Goal: Task Accomplishment & Management: Use online tool/utility

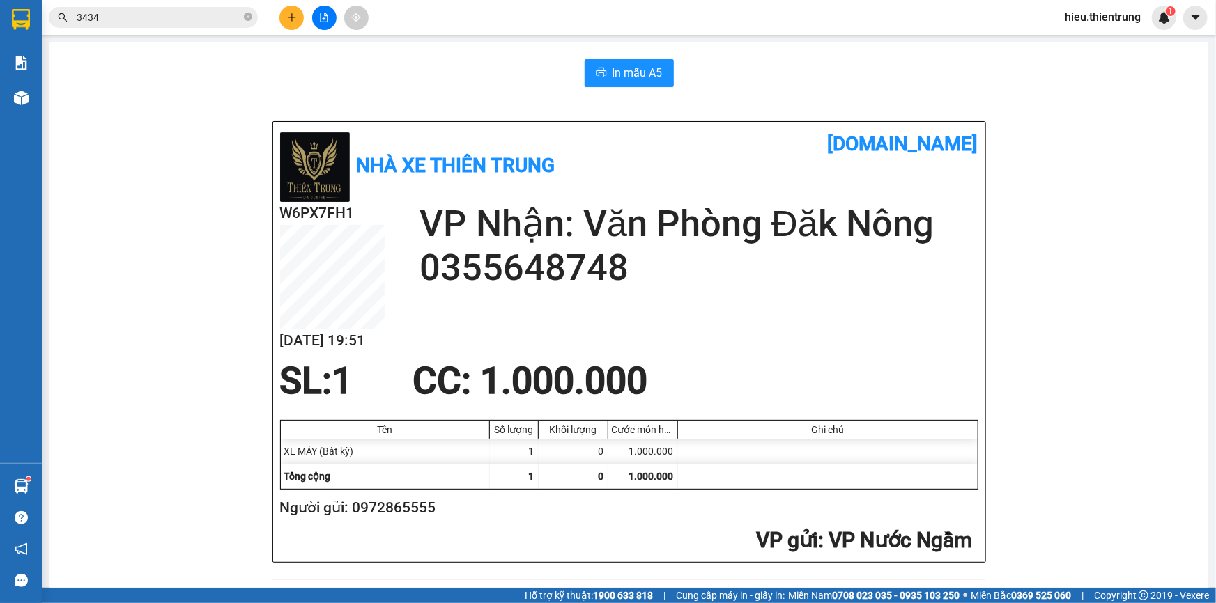
scroll to position [514, 0]
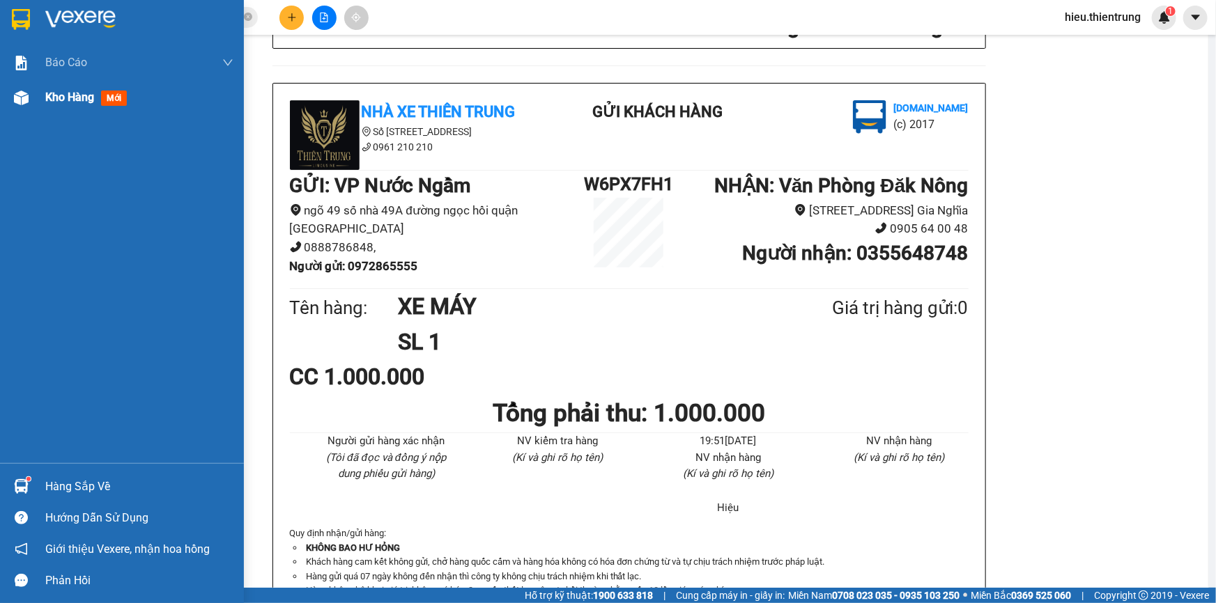
click at [66, 102] on span "Kho hàng" at bounding box center [69, 97] width 49 height 13
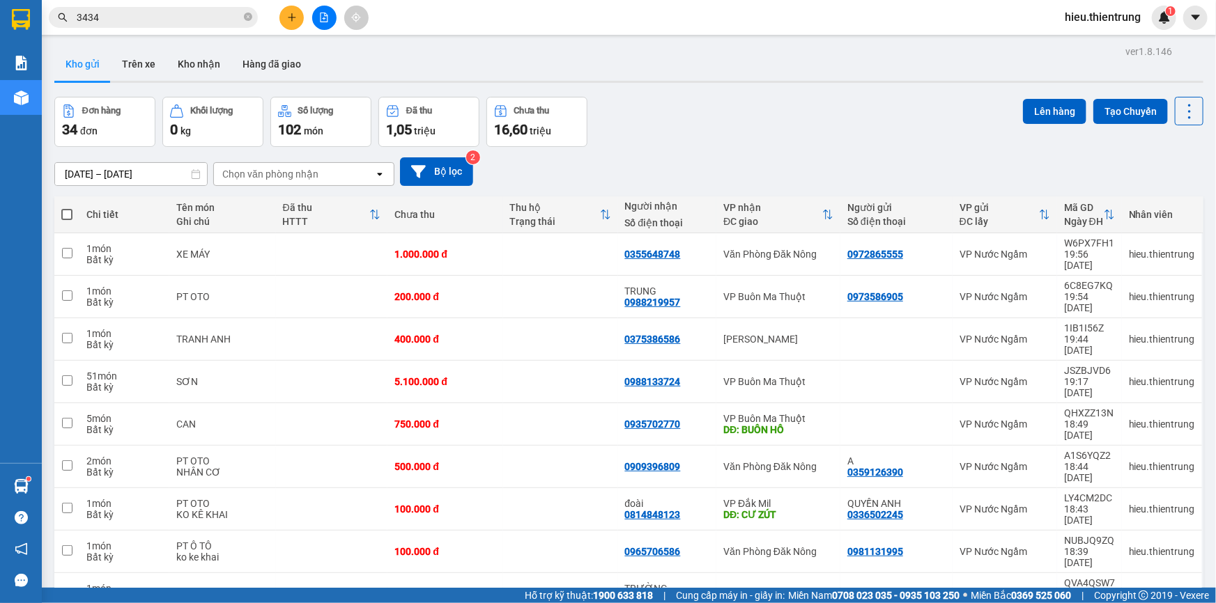
click at [65, 210] on span at bounding box center [66, 214] width 11 height 11
click at [67, 208] on input "checkbox" at bounding box center [67, 208] width 0 height 0
checkbox input "true"
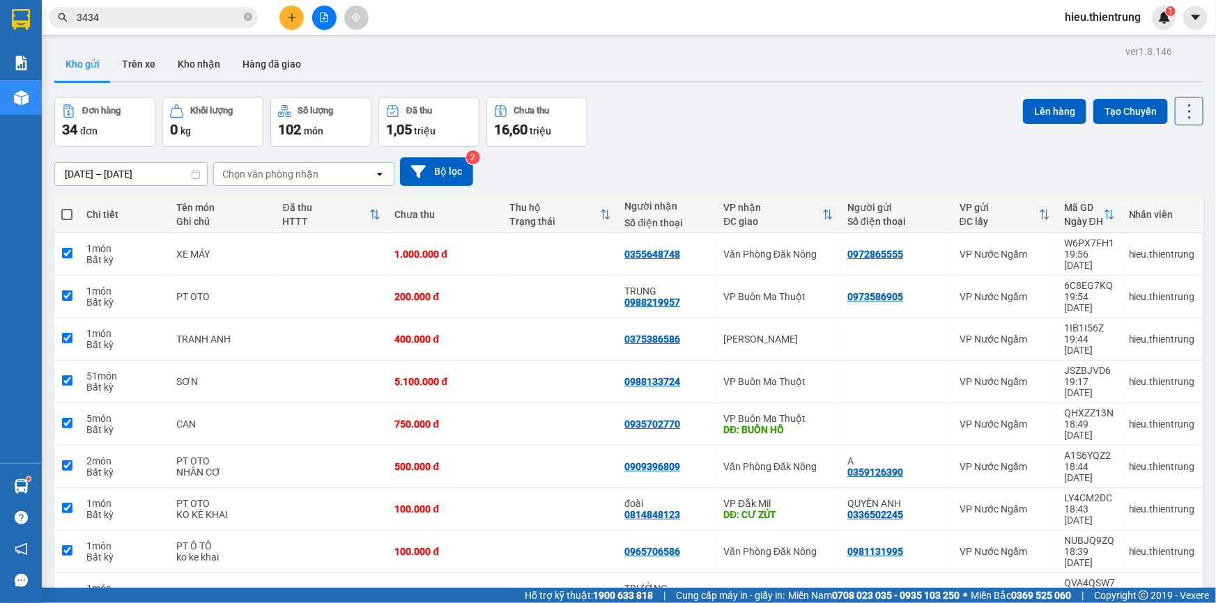
checkbox input "true"
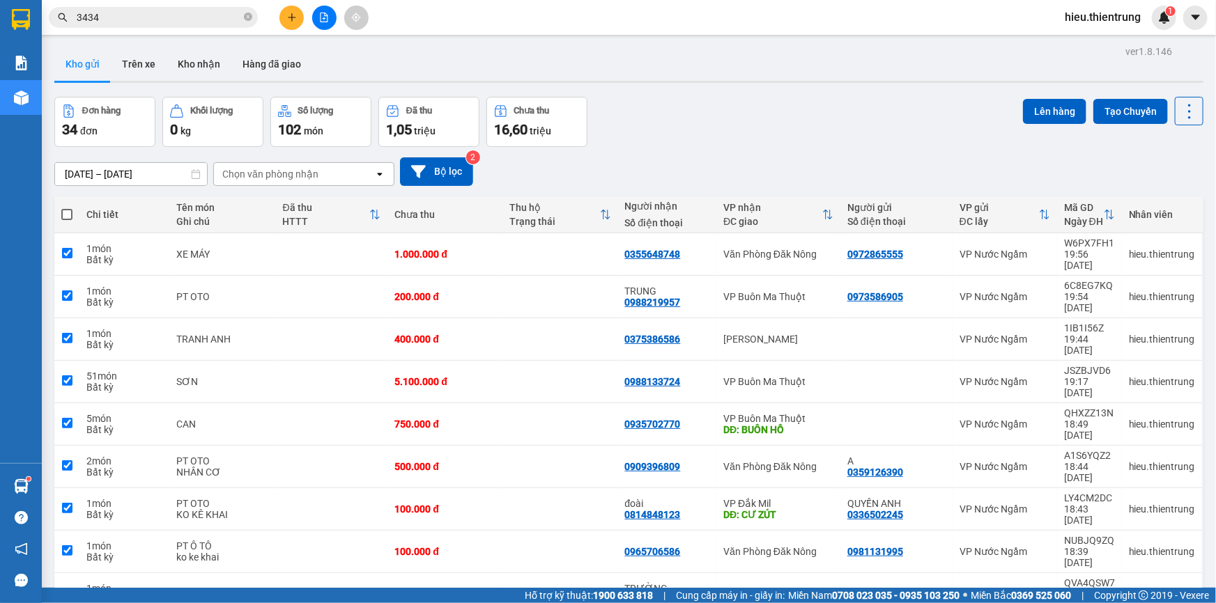
checkbox input "true"
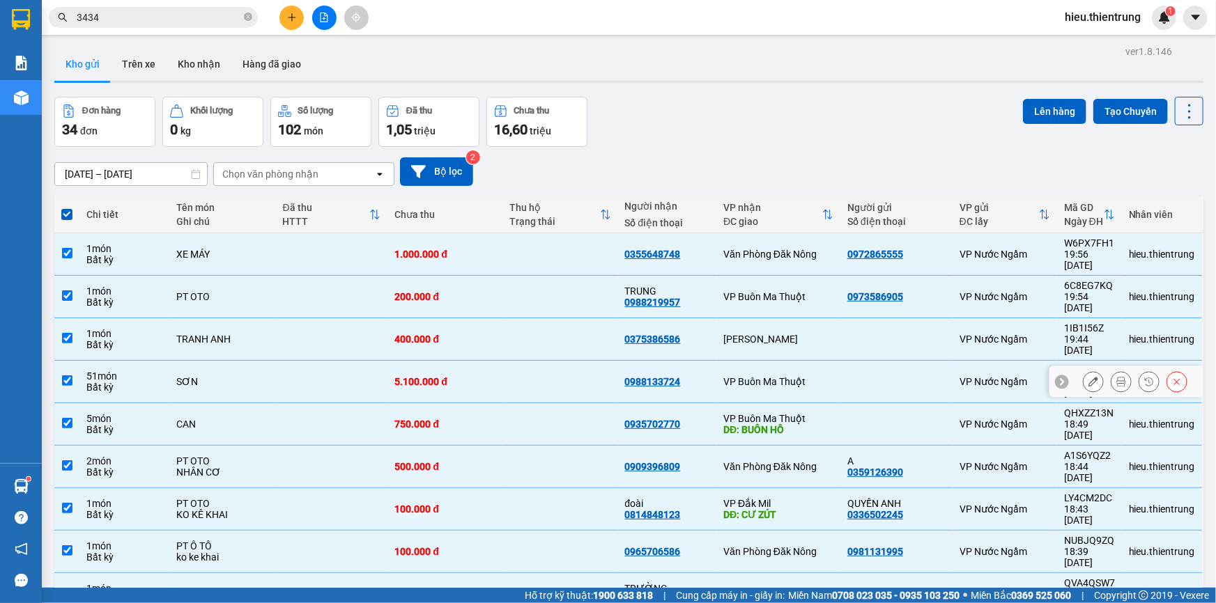
click at [176, 376] on div "SƠN" at bounding box center [222, 381] width 92 height 11
checkbox input "false"
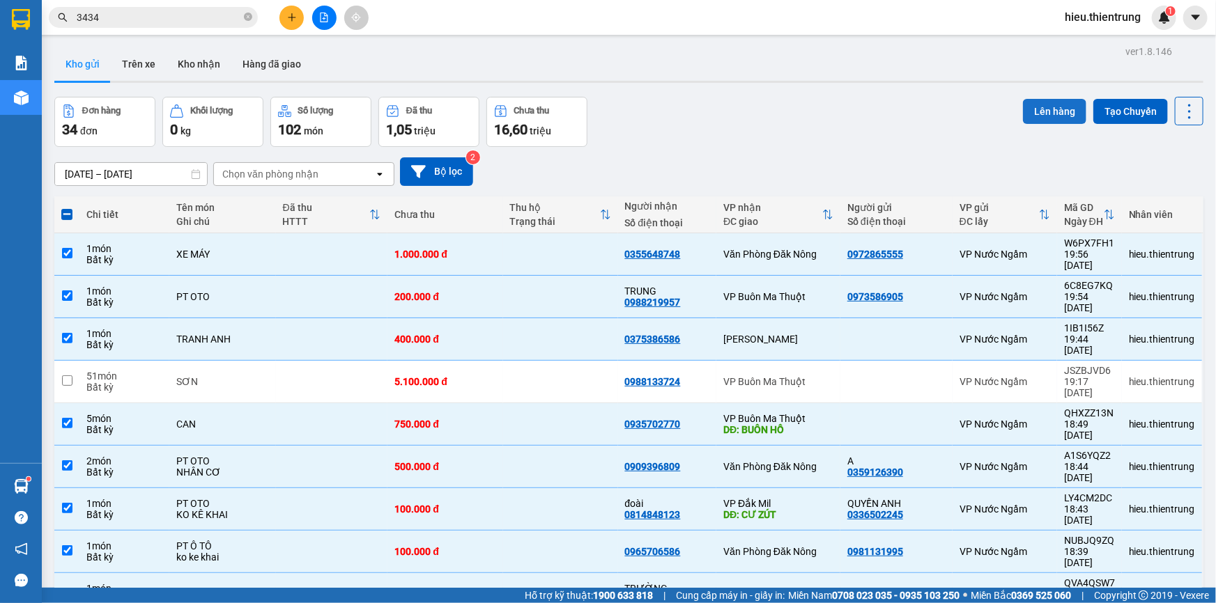
click at [1053, 107] on button "Lên hàng" at bounding box center [1054, 111] width 63 height 25
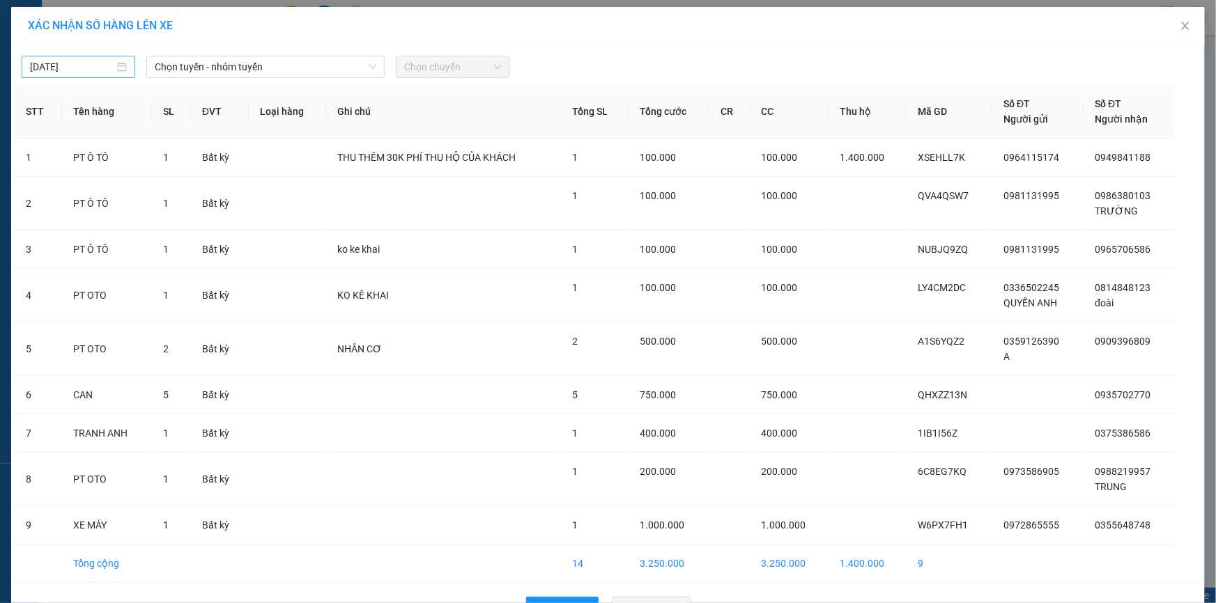
click at [94, 69] on input "[DATE]" at bounding box center [72, 66] width 84 height 15
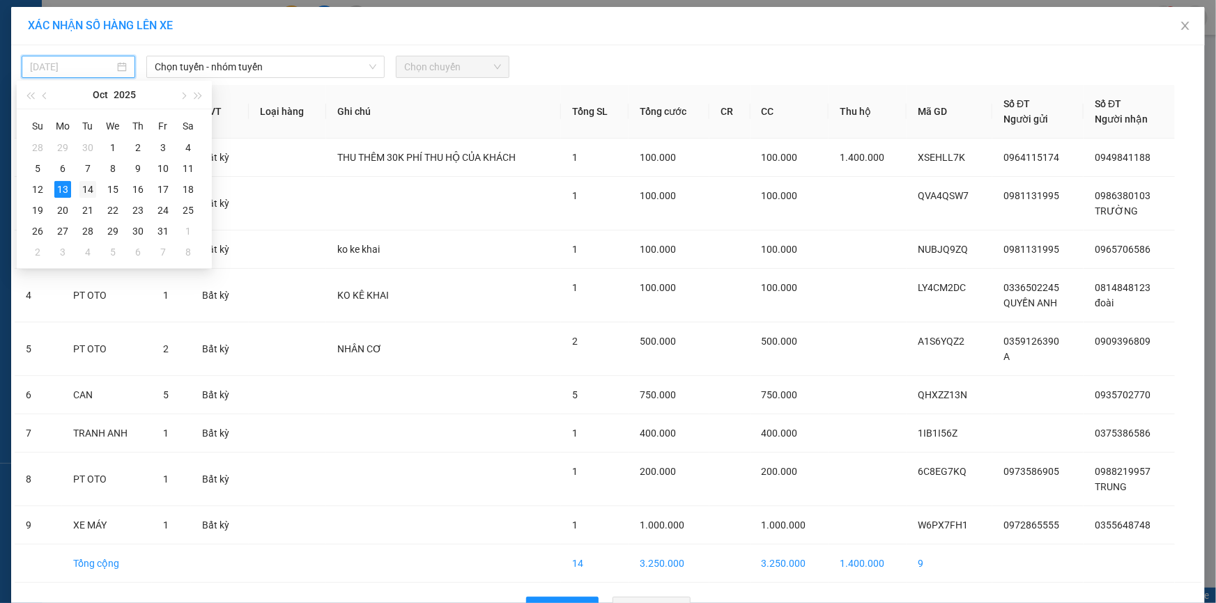
click at [84, 190] on div "14" at bounding box center [87, 189] width 17 height 17
type input "[DATE]"
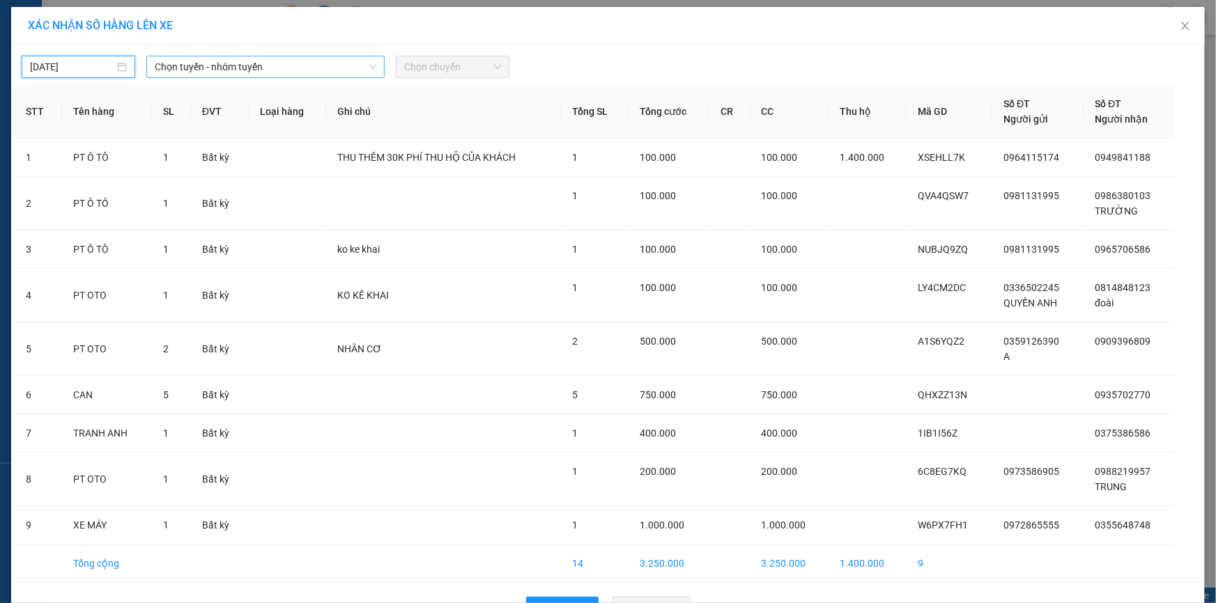
click at [220, 67] on span "Chọn tuyến - nhóm tuyến" at bounding box center [266, 66] width 222 height 21
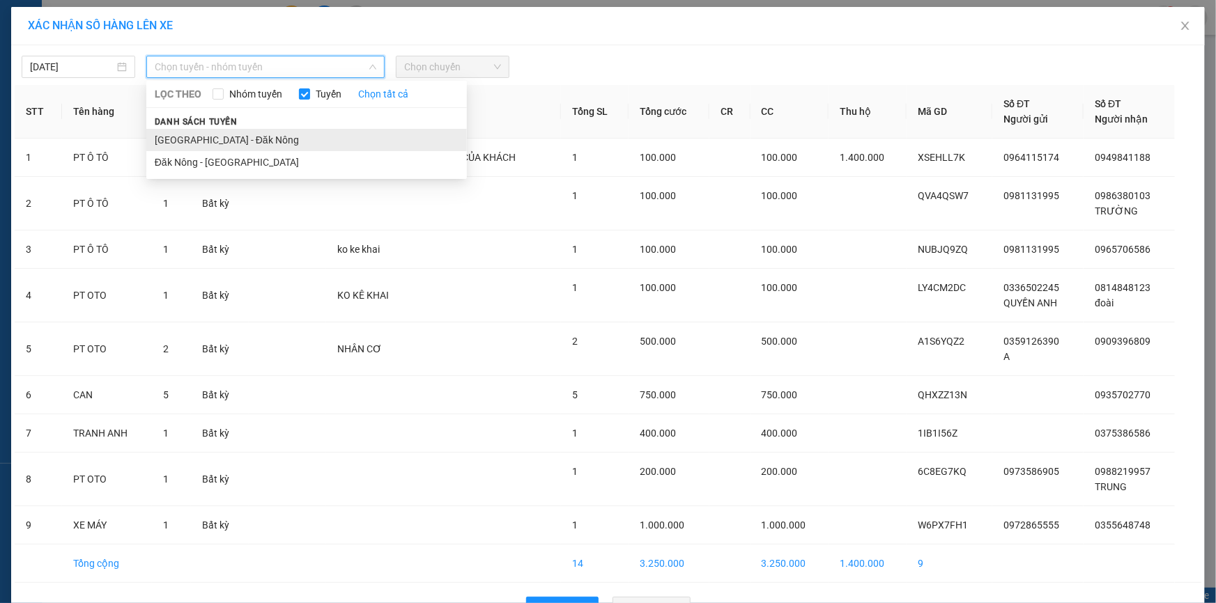
click at [210, 135] on li "[GEOGRAPHIC_DATA] - Đăk Nông" at bounding box center [306, 140] width 320 height 22
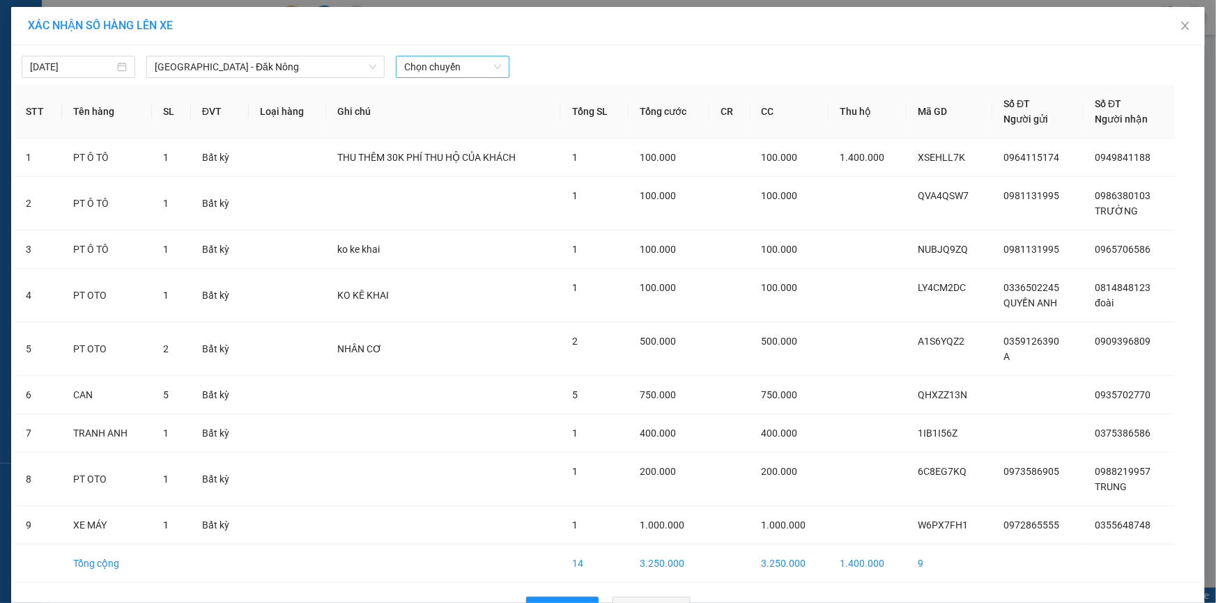
click at [415, 54] on div "[DATE] [GEOGRAPHIC_DATA] - [GEOGRAPHIC_DATA] Nông LỌC THEO Nhóm tuyến Tuyến Chọ…" at bounding box center [608, 63] width 1186 height 29
click at [423, 56] on span "Chọn chuyến" at bounding box center [452, 66] width 97 height 21
click at [431, 143] on div "05:01" at bounding box center [454, 139] width 109 height 15
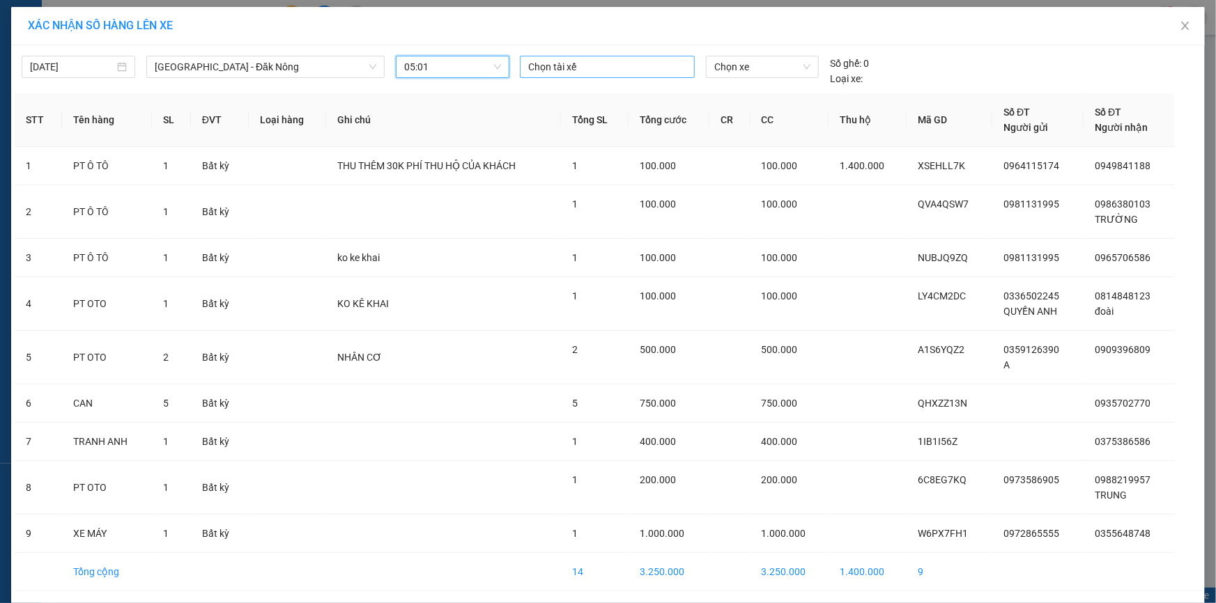
click at [619, 61] on div at bounding box center [607, 67] width 168 height 17
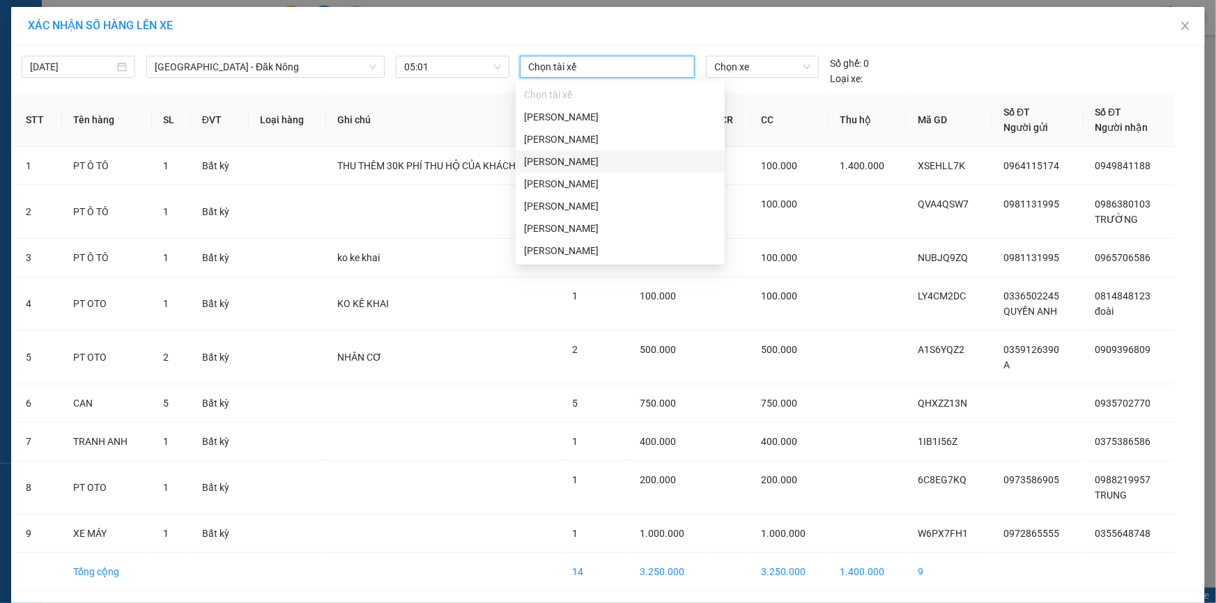
type input "T"
click at [576, 221] on div "[PERSON_NAME]" at bounding box center [620, 228] width 192 height 15
click at [592, 135] on div "HOÀNG XUÂN VŨ" at bounding box center [620, 139] width 192 height 15
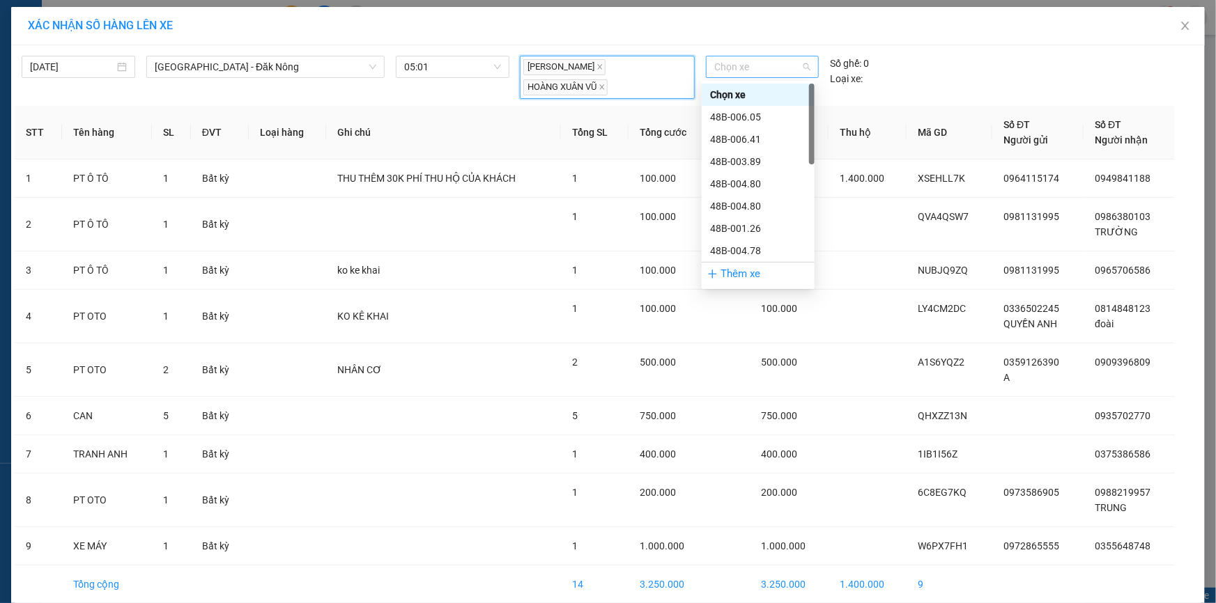
click at [738, 77] on span "Chọn xe" at bounding box center [762, 66] width 96 height 21
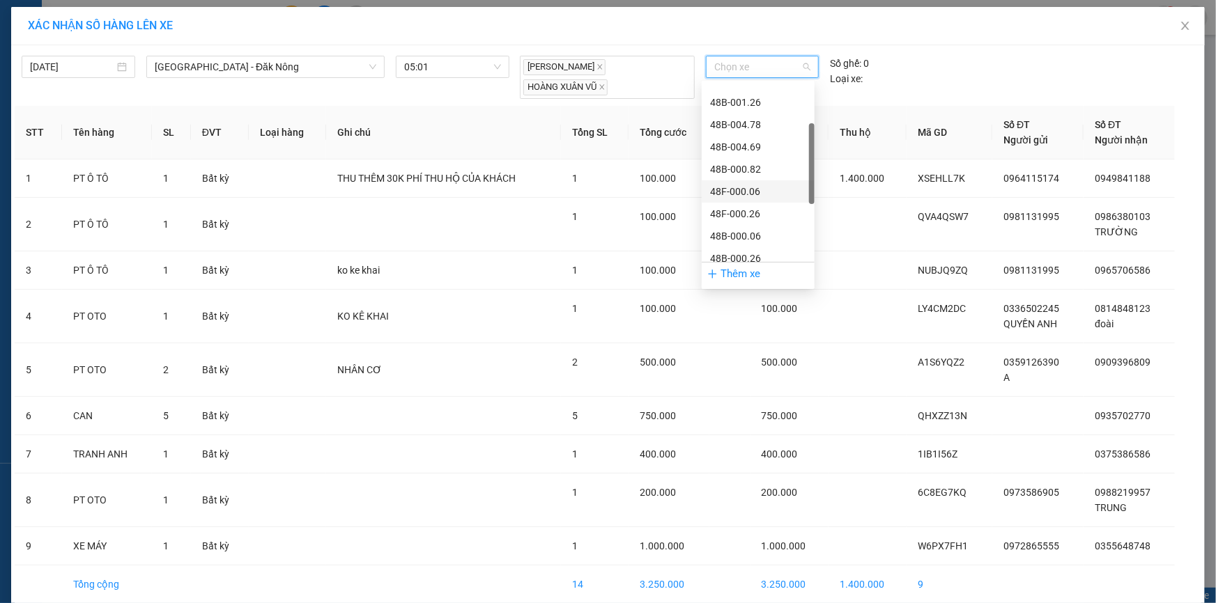
click at [759, 189] on div "48F-000.06" at bounding box center [758, 191] width 96 height 15
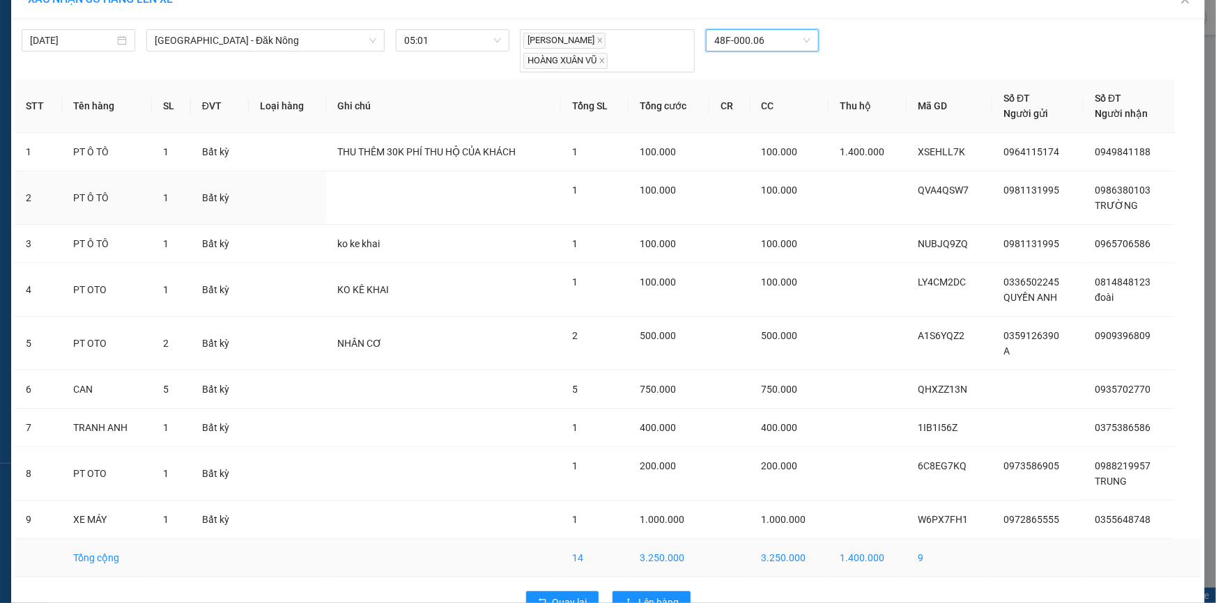
scroll to position [63, 0]
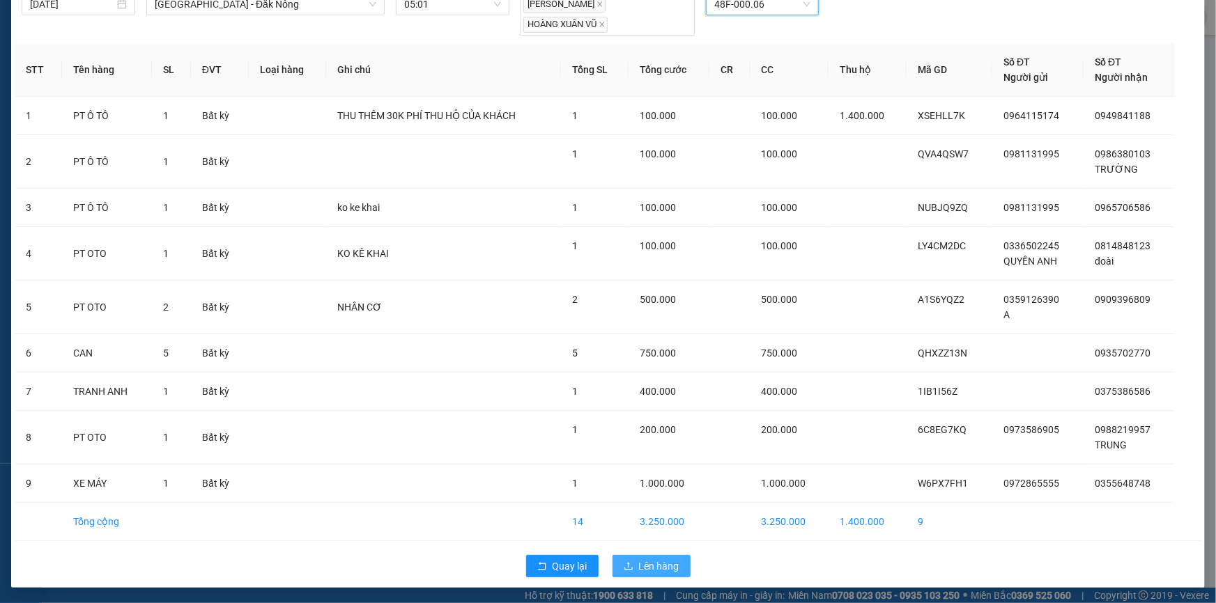
click at [652, 567] on span "Lên hàng" at bounding box center [659, 566] width 40 height 15
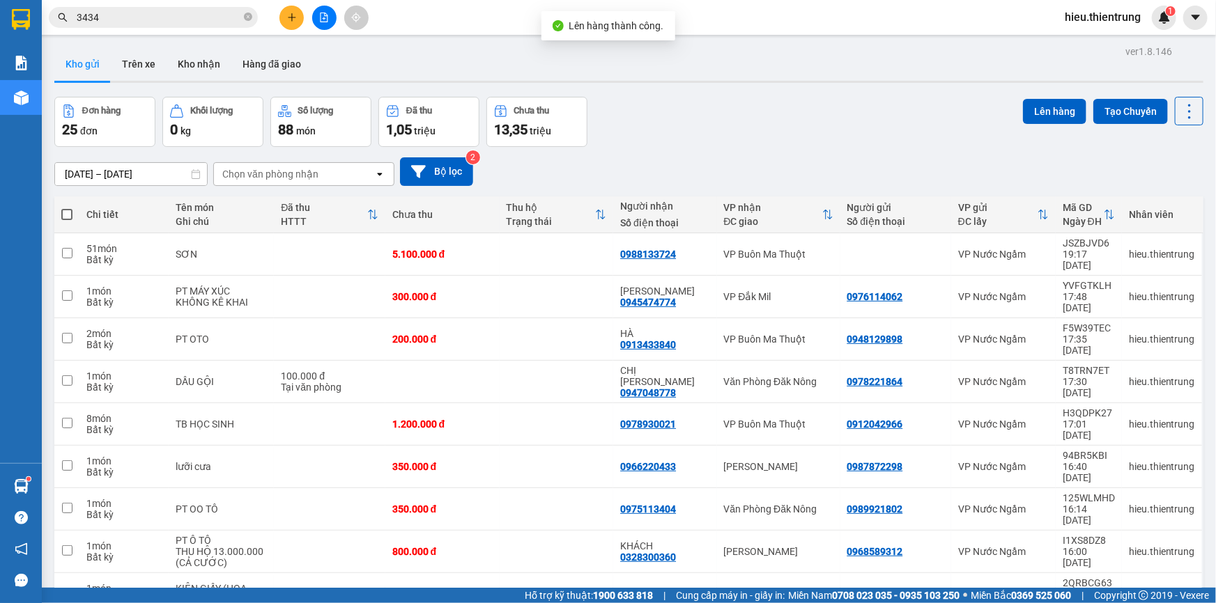
click at [65, 211] on span at bounding box center [66, 214] width 11 height 11
click at [67, 208] on input "checkbox" at bounding box center [67, 208] width 0 height 0
checkbox input "true"
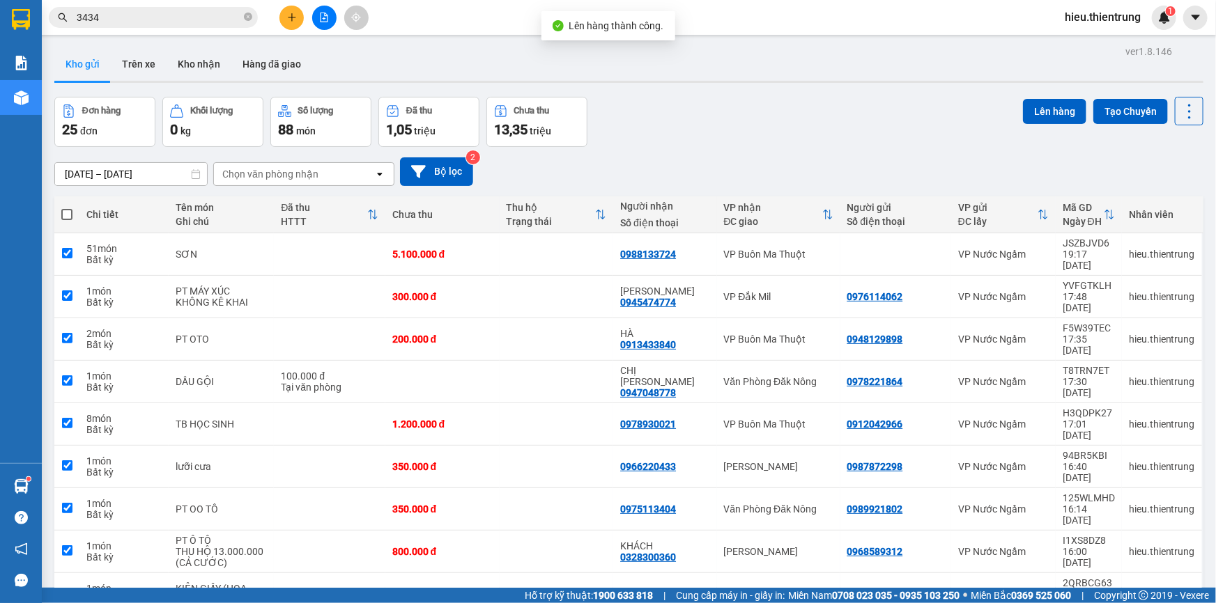
checkbox input "true"
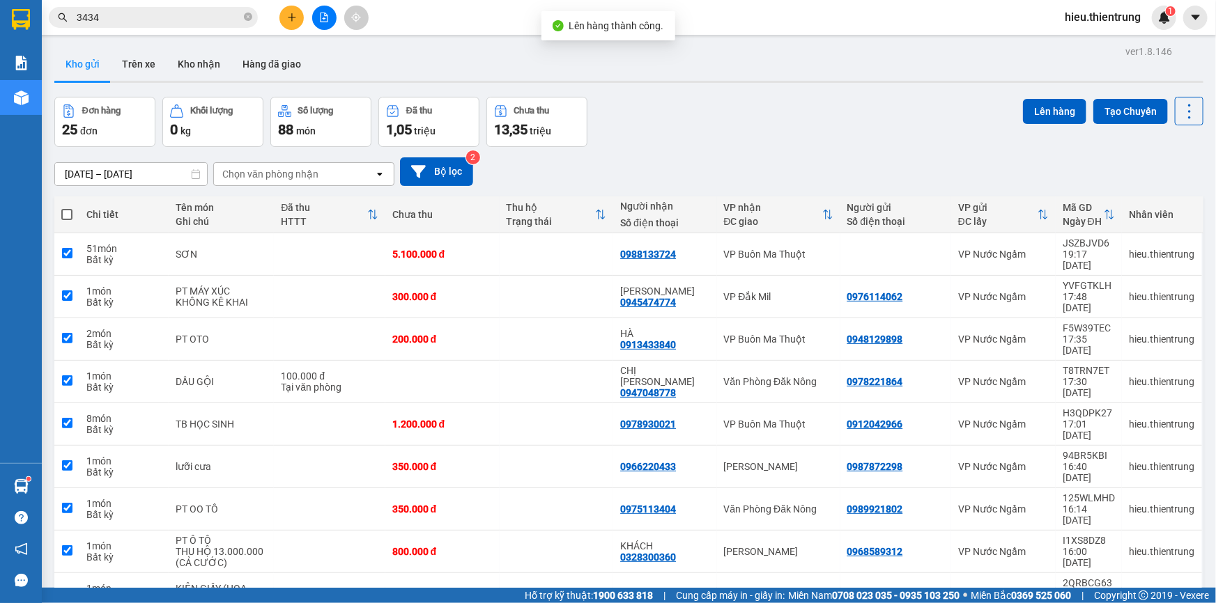
checkbox input "true"
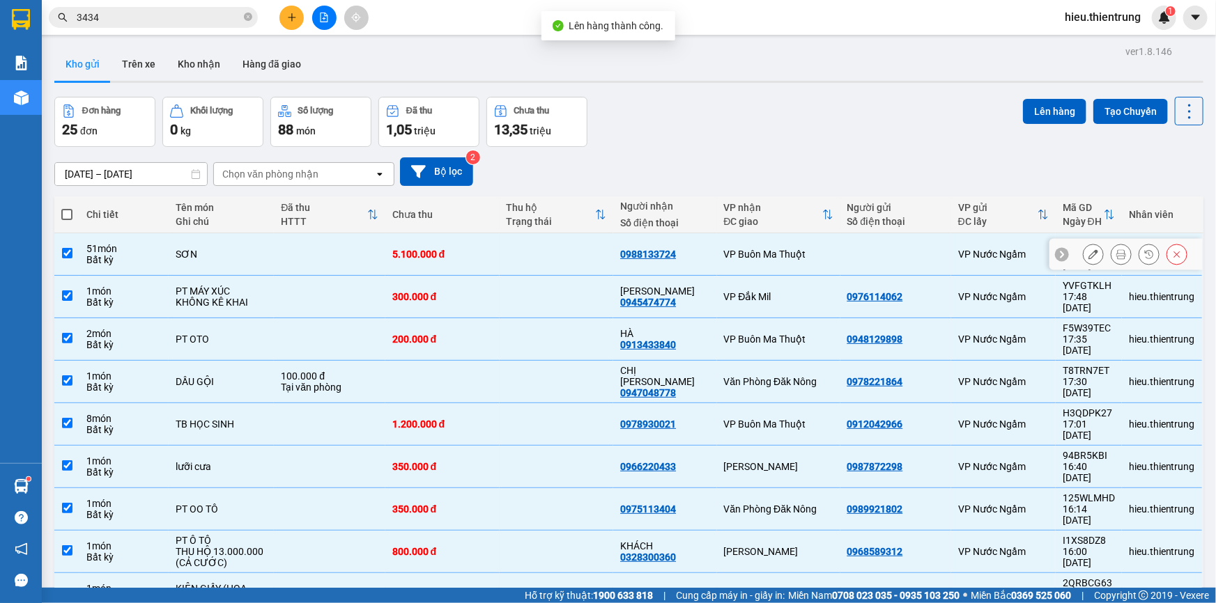
click at [68, 248] on input "checkbox" at bounding box center [67, 253] width 10 height 10
checkbox input "false"
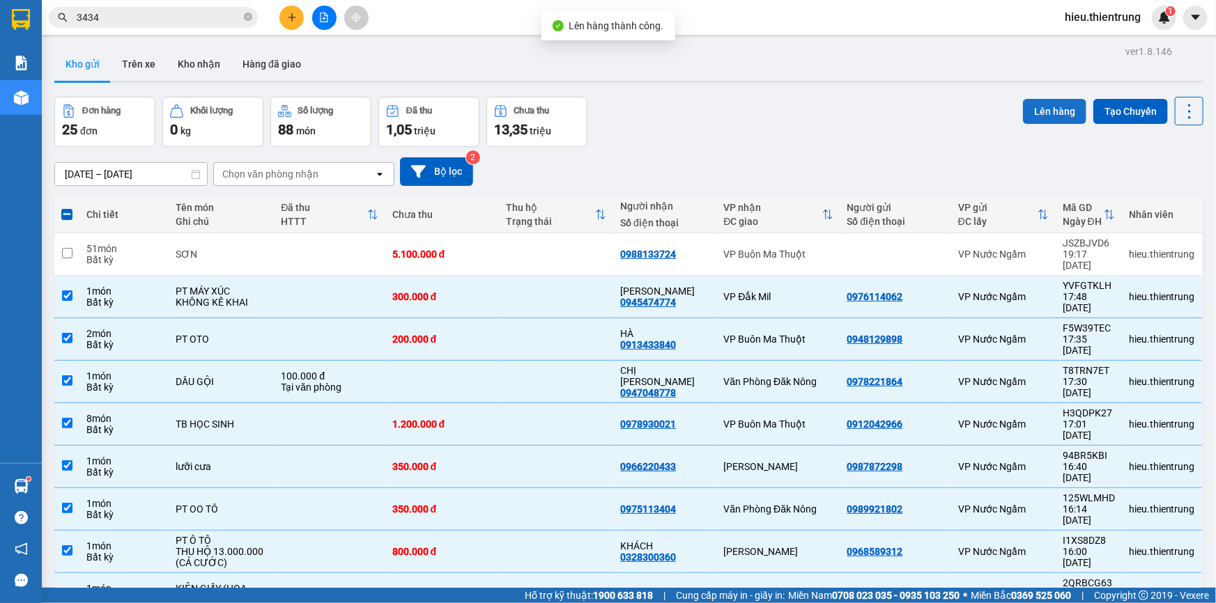
click at [1028, 105] on button "Lên hàng" at bounding box center [1054, 111] width 63 height 25
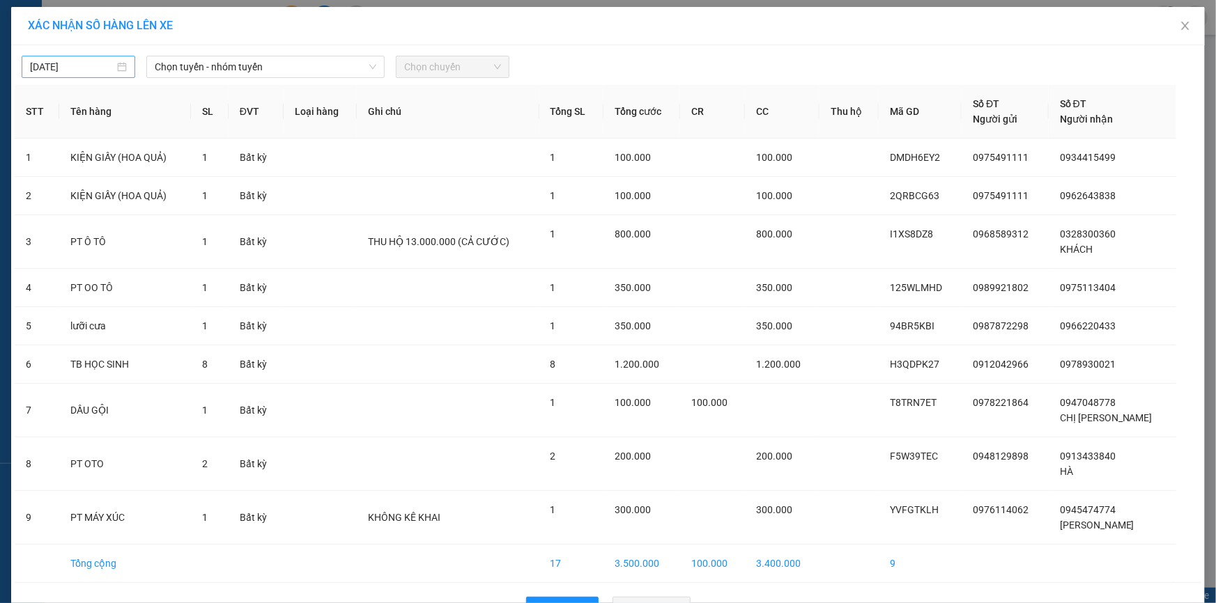
click at [70, 72] on input "[DATE]" at bounding box center [72, 66] width 84 height 15
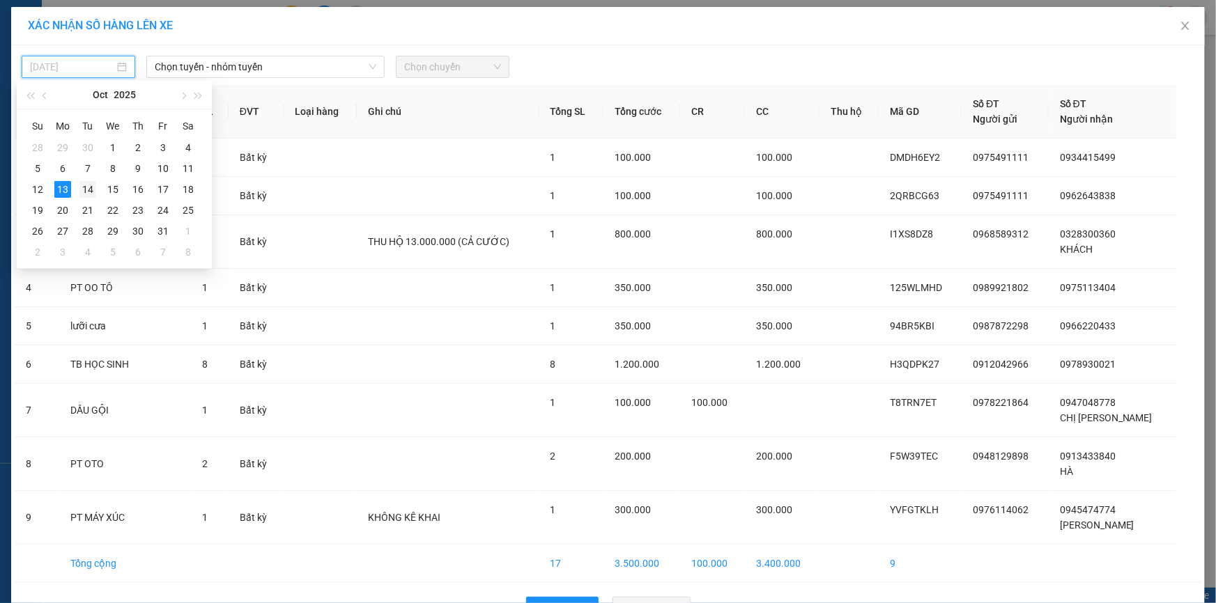
click at [87, 188] on div "14" at bounding box center [87, 189] width 17 height 17
type input "[DATE]"
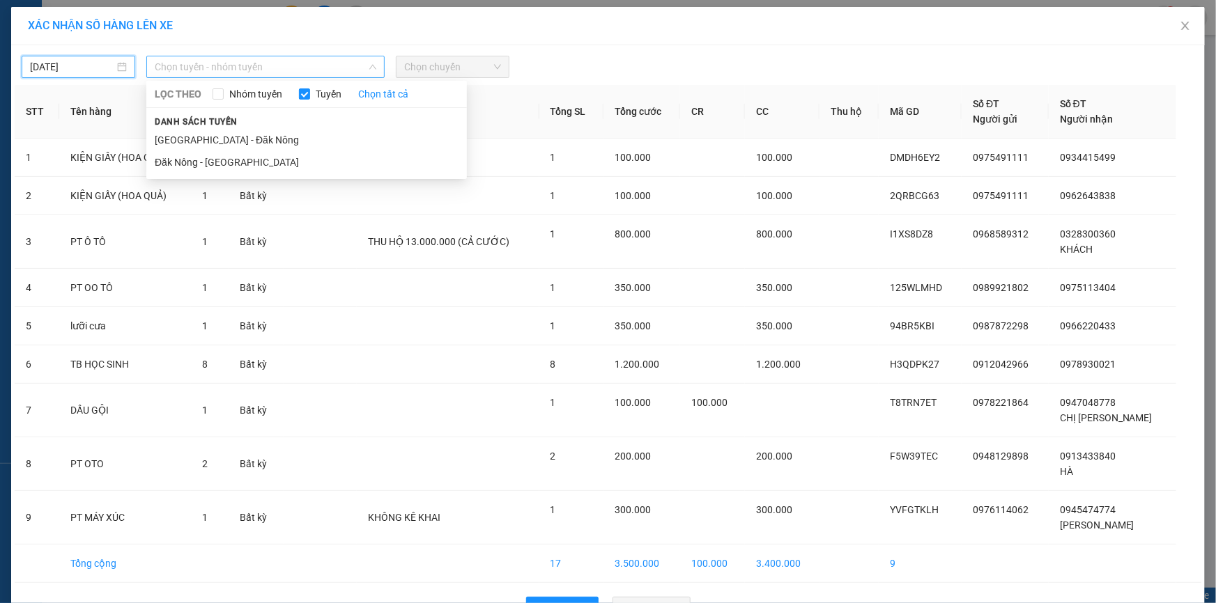
click at [219, 61] on span "Chọn tuyến - nhóm tuyến" at bounding box center [266, 66] width 222 height 21
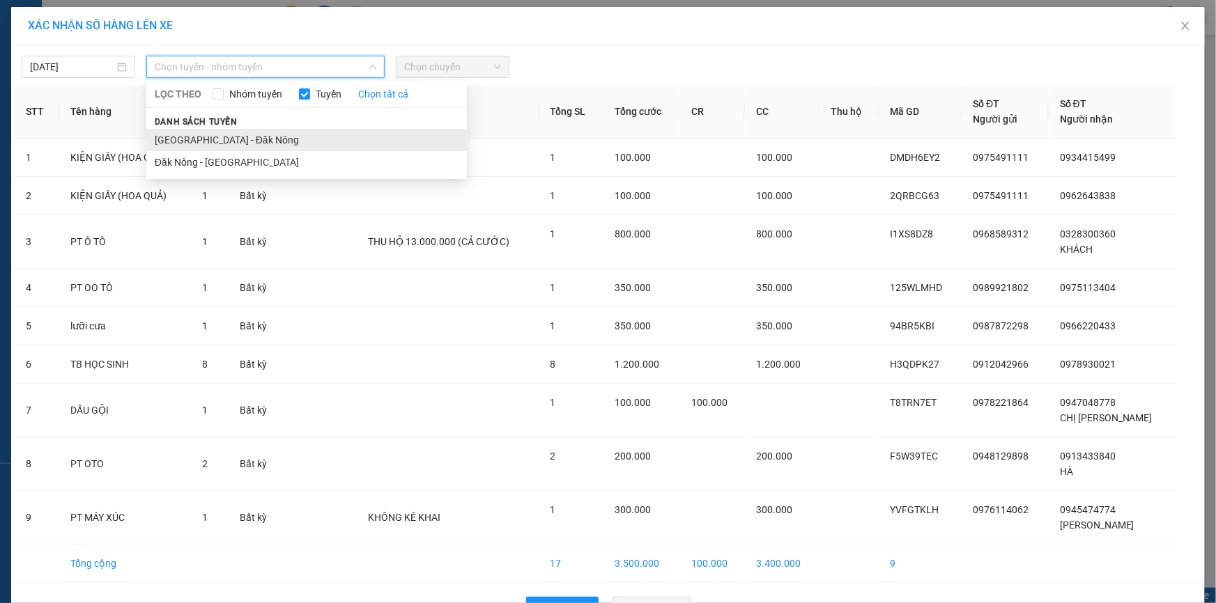
click at [223, 131] on li "[GEOGRAPHIC_DATA] - Đăk Nông" at bounding box center [306, 140] width 320 height 22
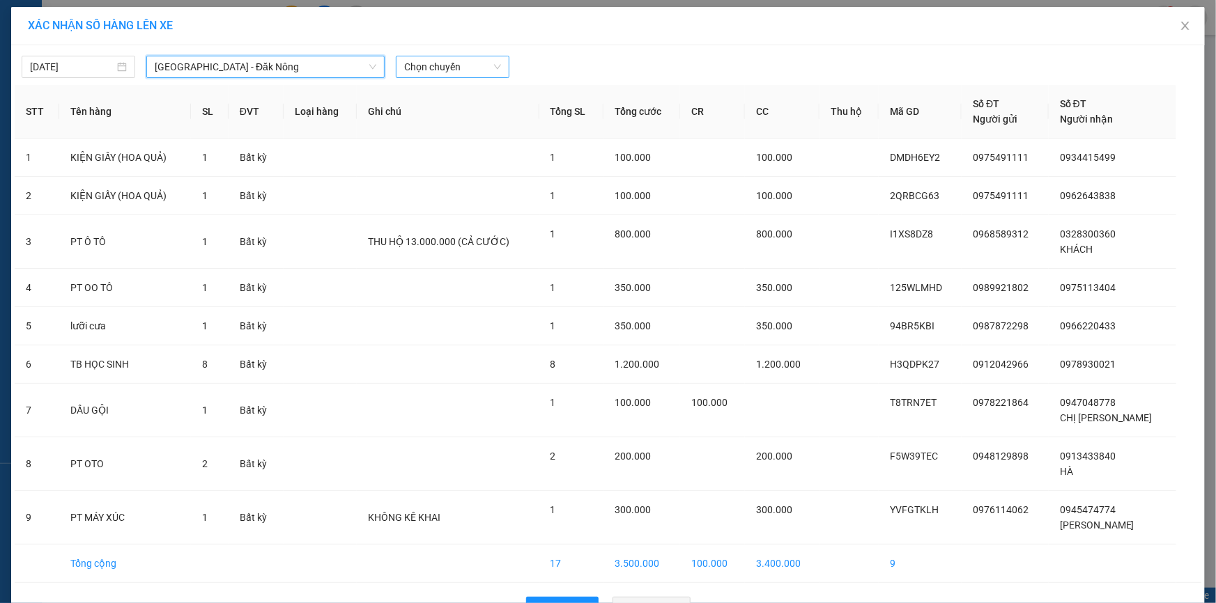
click at [435, 63] on span "Chọn chuyến" at bounding box center [452, 66] width 97 height 21
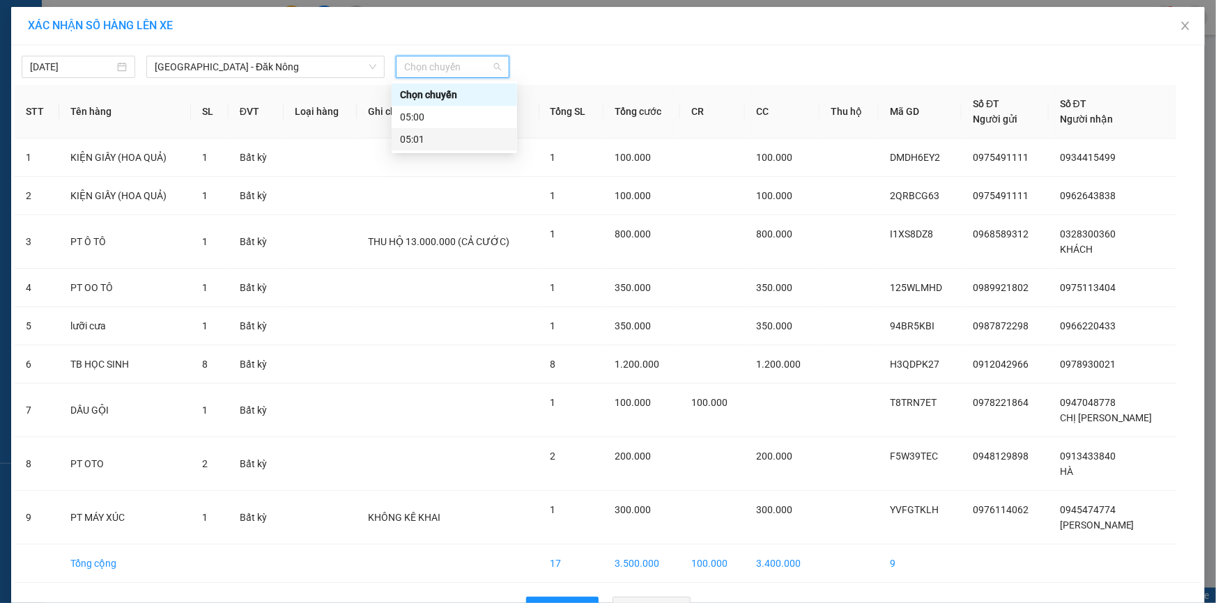
click at [446, 138] on div "05:01" at bounding box center [454, 139] width 109 height 15
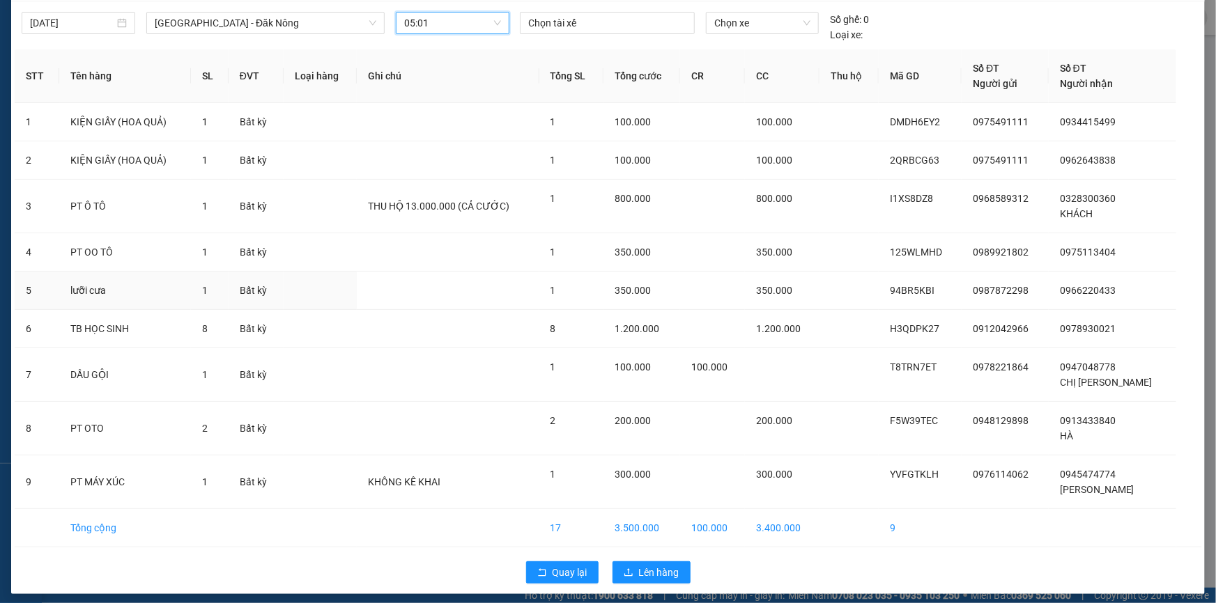
scroll to position [50, 0]
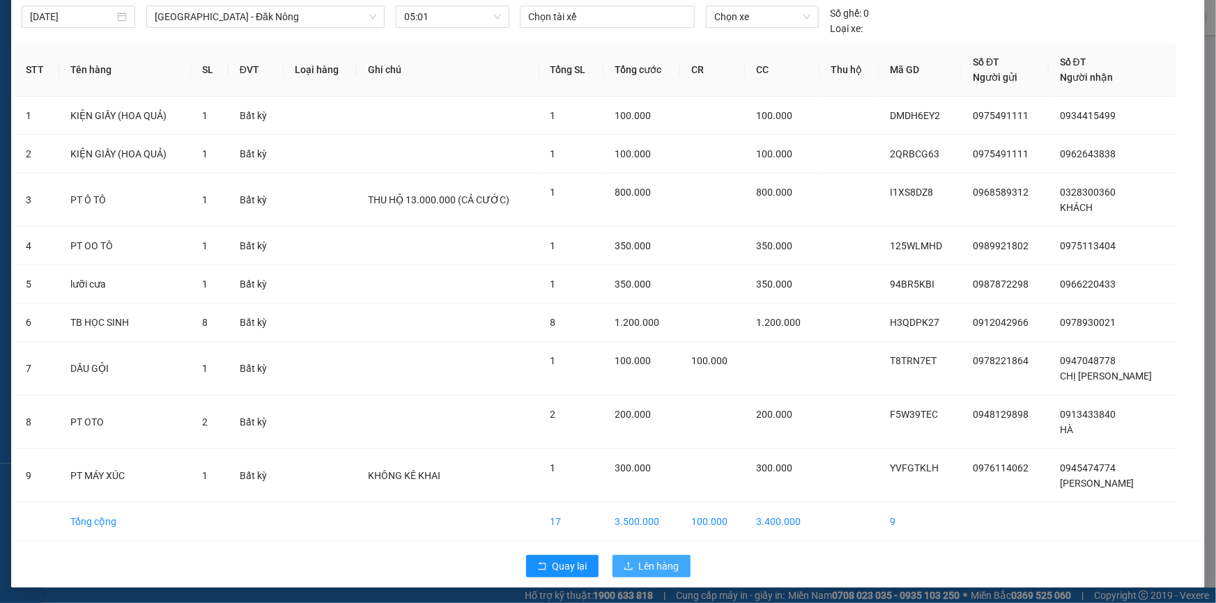
click at [654, 565] on span "Lên hàng" at bounding box center [659, 566] width 40 height 15
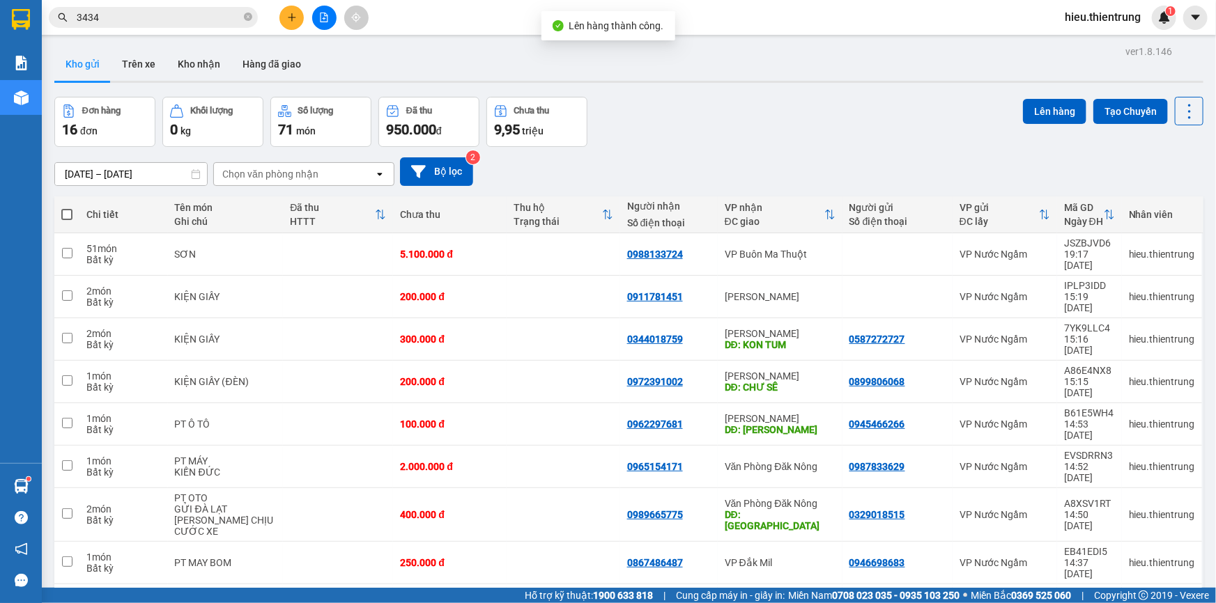
click at [59, 212] on th at bounding box center [66, 214] width 25 height 37
drag, startPoint x: 63, startPoint y: 213, endPoint x: 74, endPoint y: 215, distance: 11.3
click at [63, 213] on span at bounding box center [66, 214] width 11 height 11
click at [67, 208] on input "checkbox" at bounding box center [67, 208] width 0 height 0
checkbox input "true"
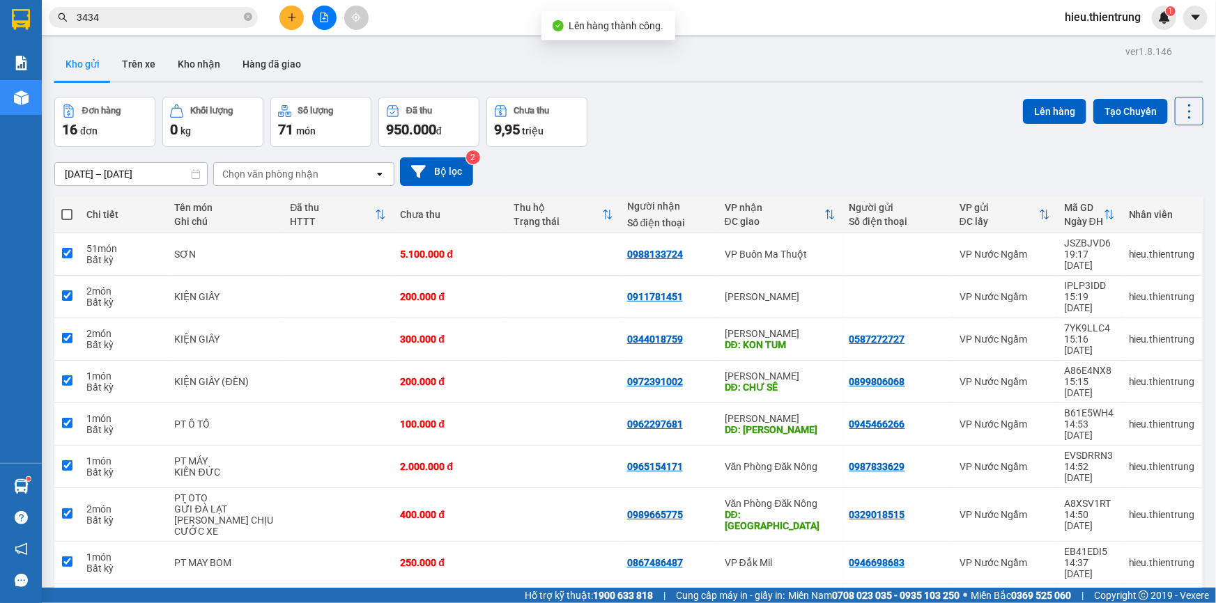
checkbox input "true"
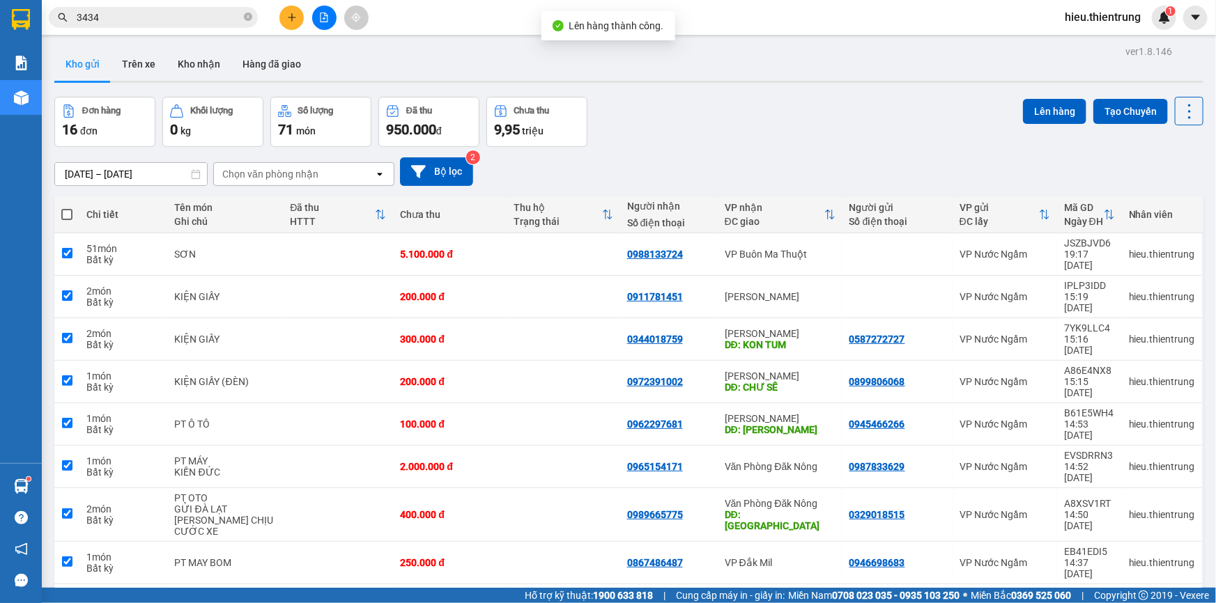
checkbox input "true"
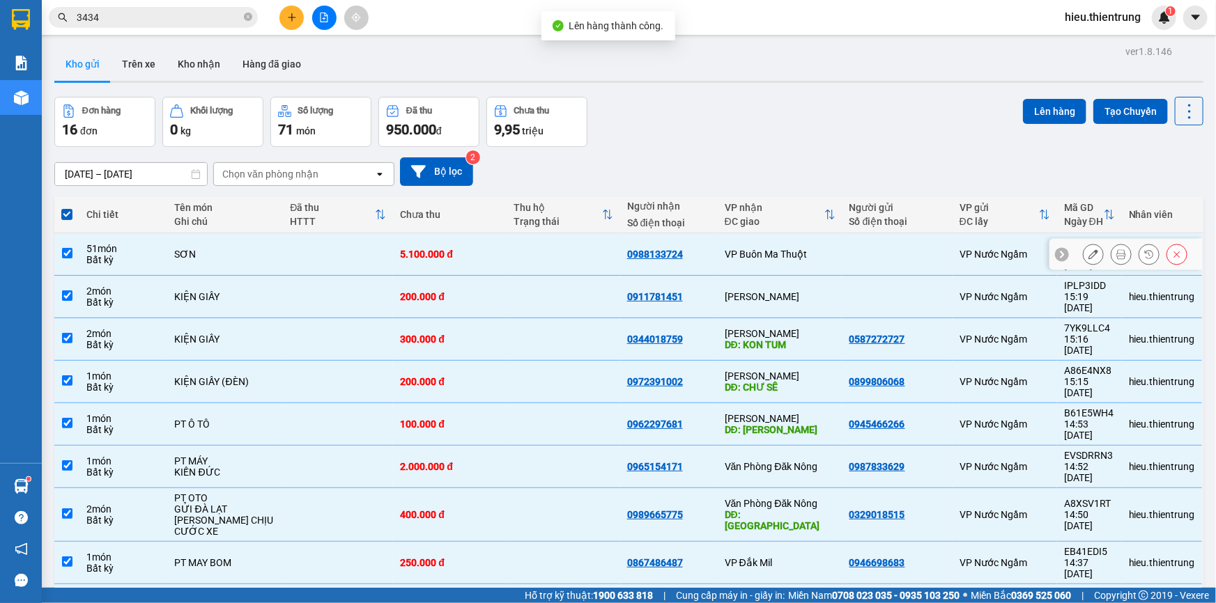
click at [71, 248] on input "checkbox" at bounding box center [67, 253] width 10 height 10
checkbox input "false"
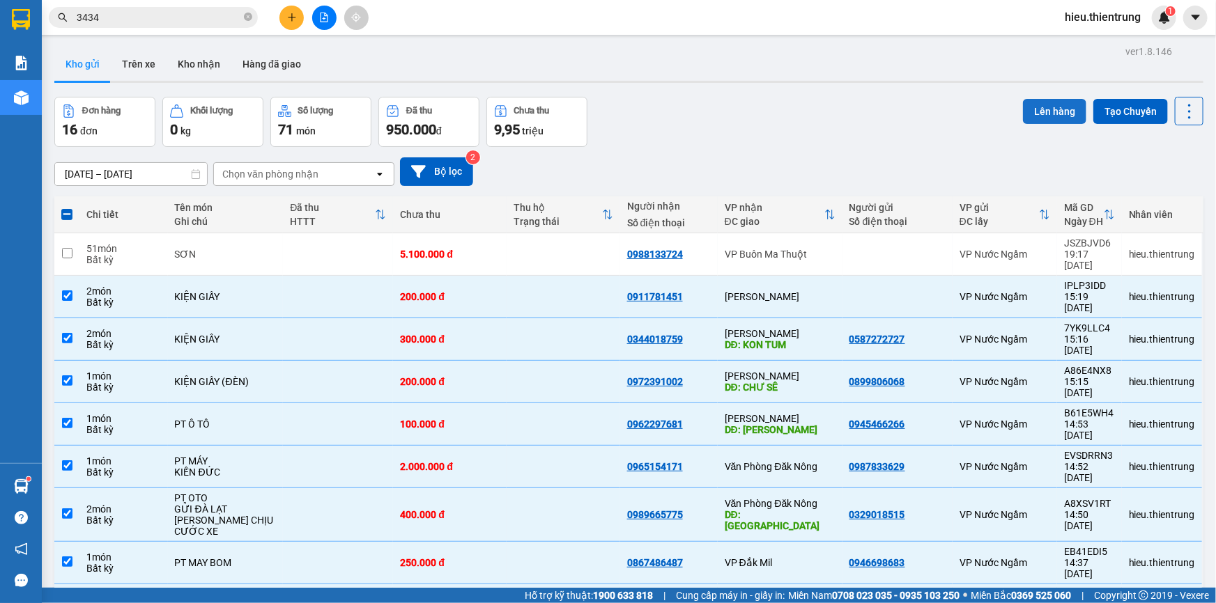
click at [1039, 111] on button "Lên hàng" at bounding box center [1054, 111] width 63 height 25
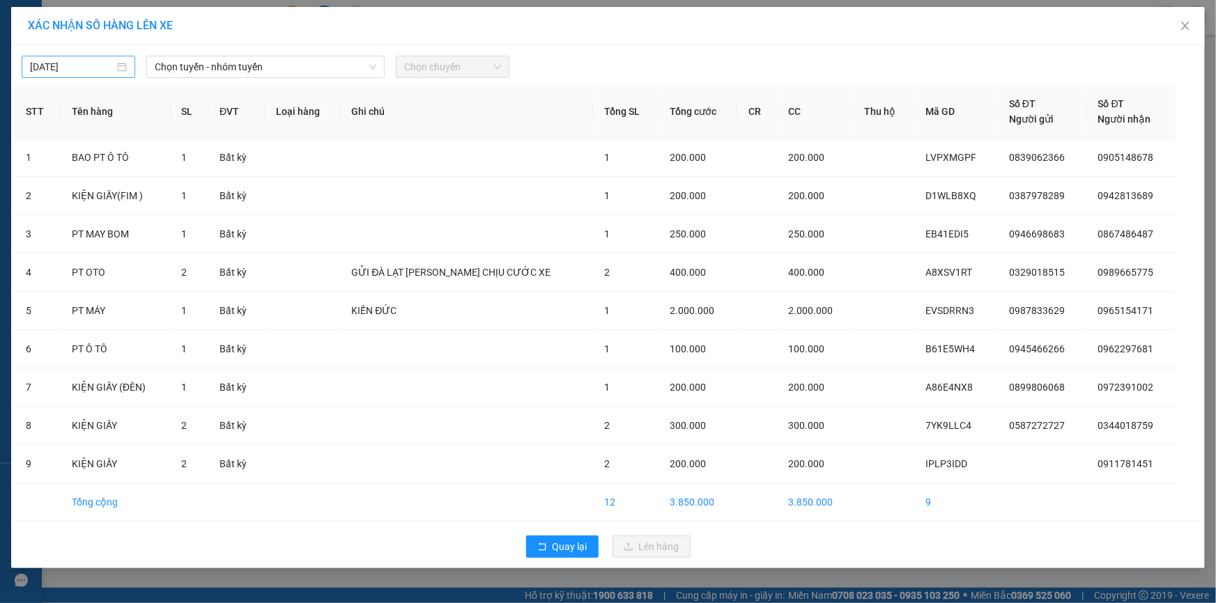
click at [88, 74] on div "[DATE]" at bounding box center [79, 67] width 114 height 22
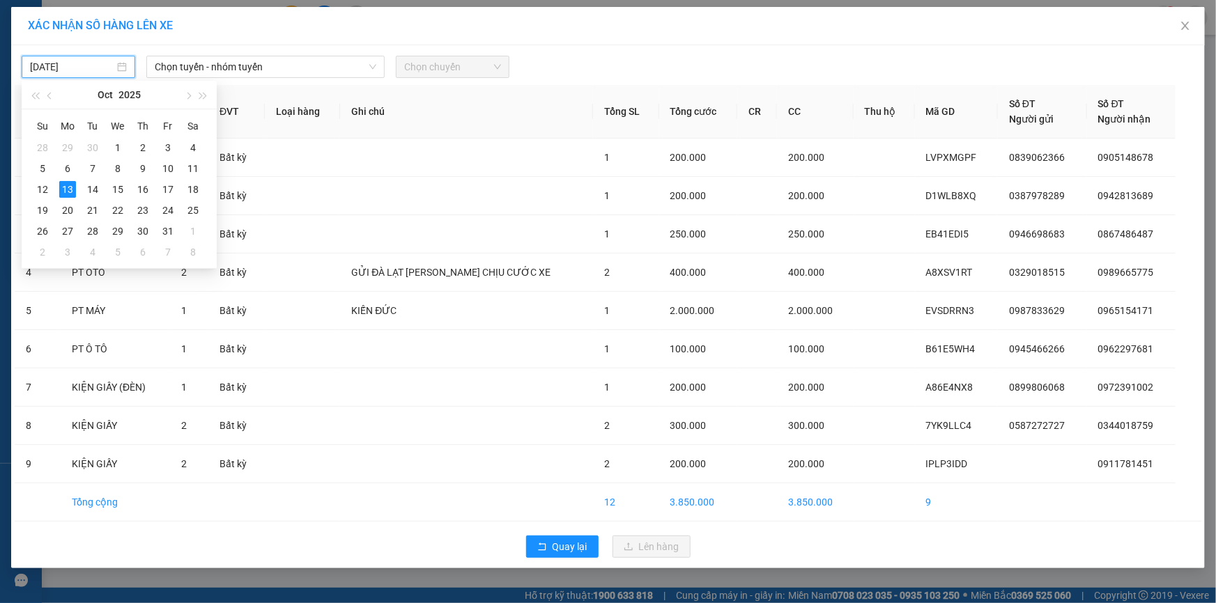
drag, startPoint x: 86, startPoint y: 70, endPoint x: 94, endPoint y: 93, distance: 23.6
click at [88, 72] on input "[DATE]" at bounding box center [72, 66] width 84 height 15
click at [86, 192] on div "14" at bounding box center [92, 189] width 17 height 17
type input "[DATE]"
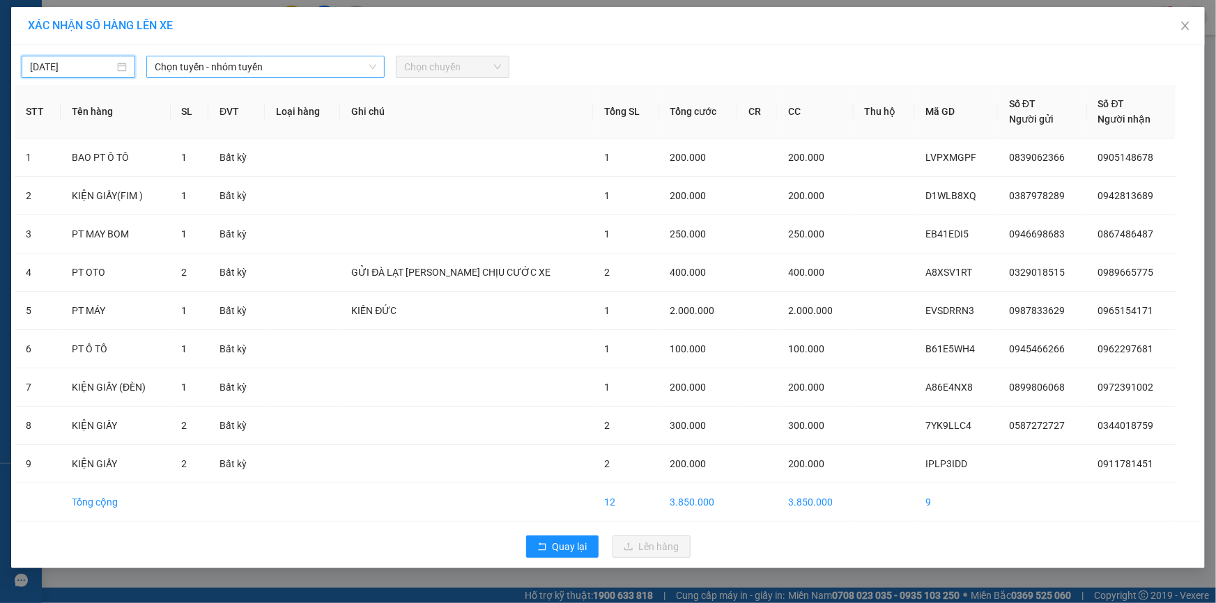
click at [217, 77] on div "Chọn tuyến - nhóm tuyến" at bounding box center [265, 67] width 238 height 22
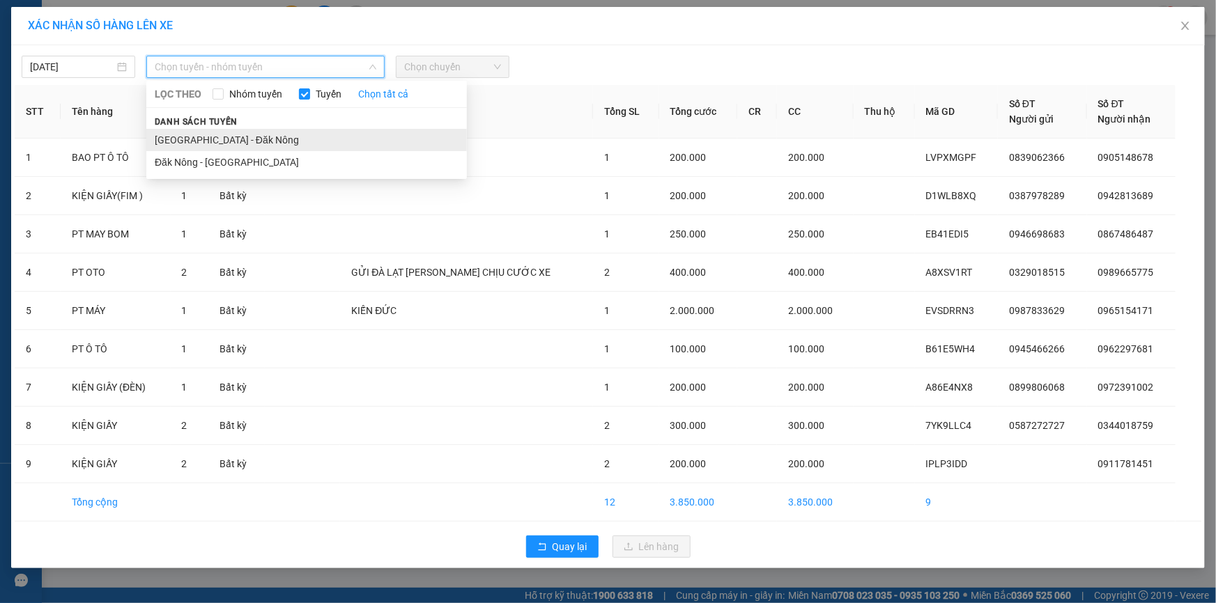
click at [224, 134] on li "[GEOGRAPHIC_DATA] - Đăk Nông" at bounding box center [306, 140] width 320 height 22
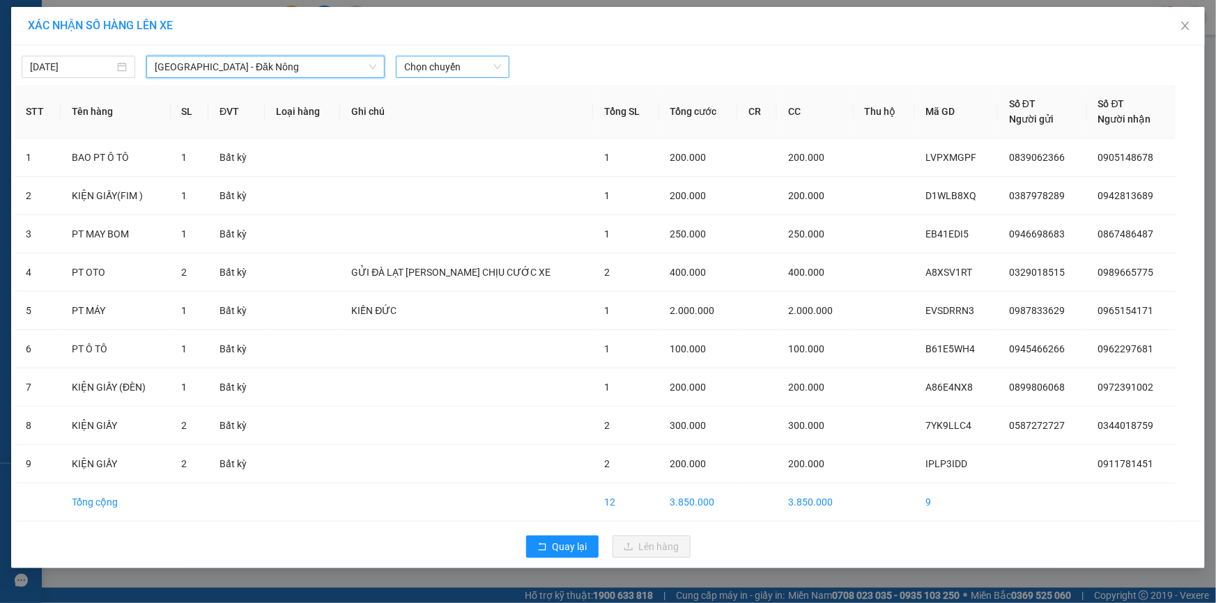
click at [470, 57] on span "Chọn chuyến" at bounding box center [452, 66] width 97 height 21
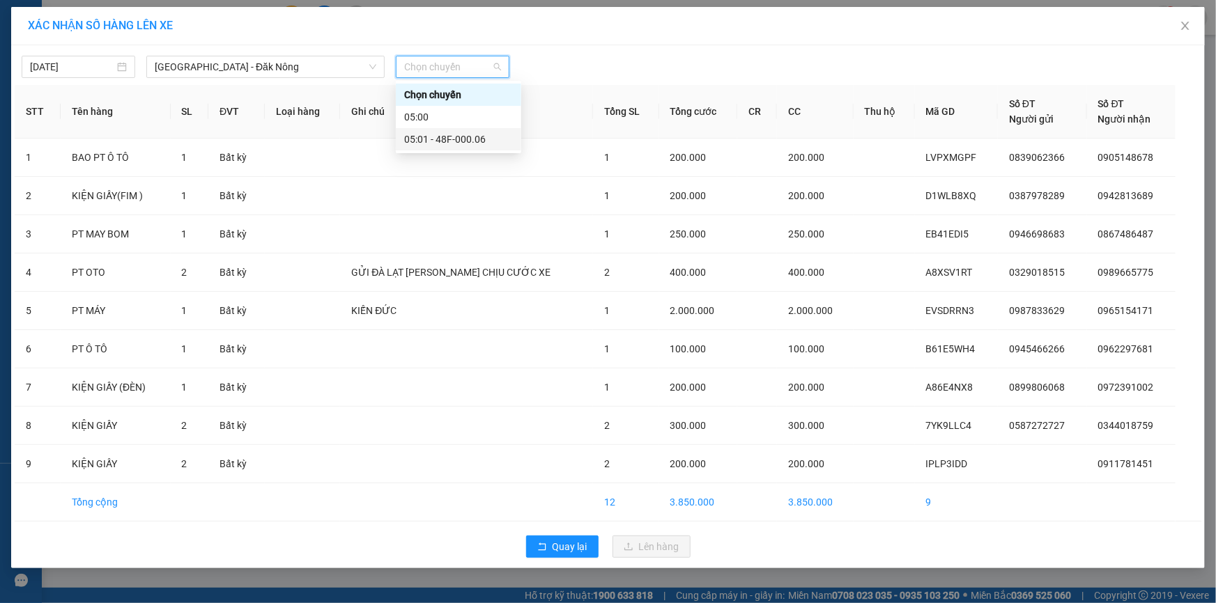
drag, startPoint x: 465, startPoint y: 142, endPoint x: 478, endPoint y: 157, distance: 19.3
click at [465, 143] on div "05:01 - 48F-000.06" at bounding box center [458, 139] width 109 height 15
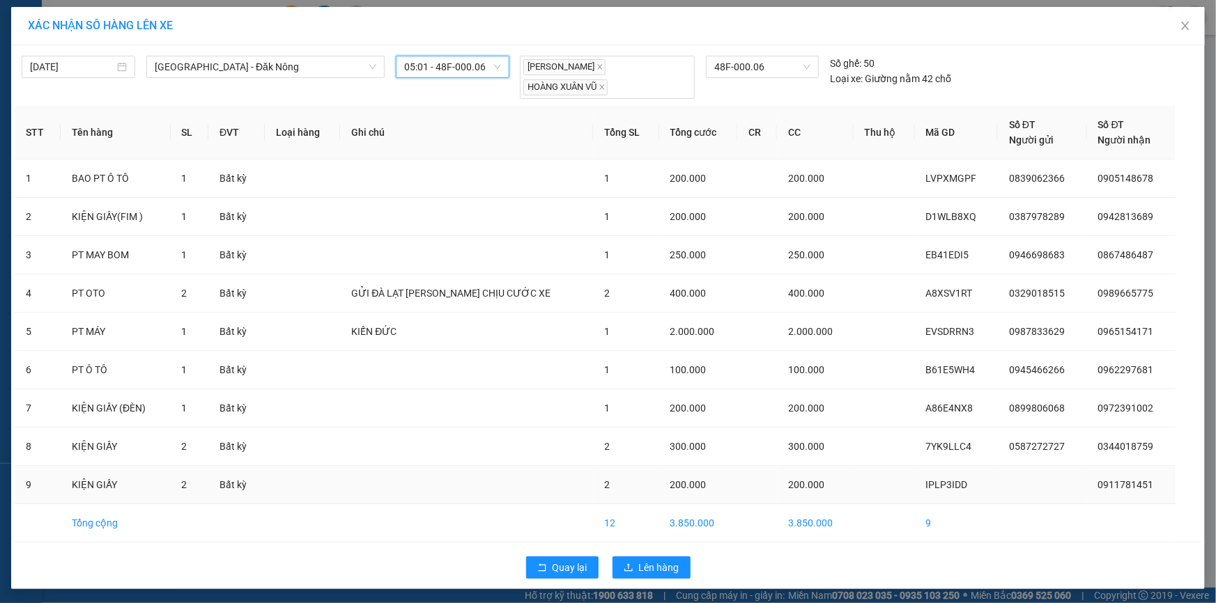
scroll to position [1, 0]
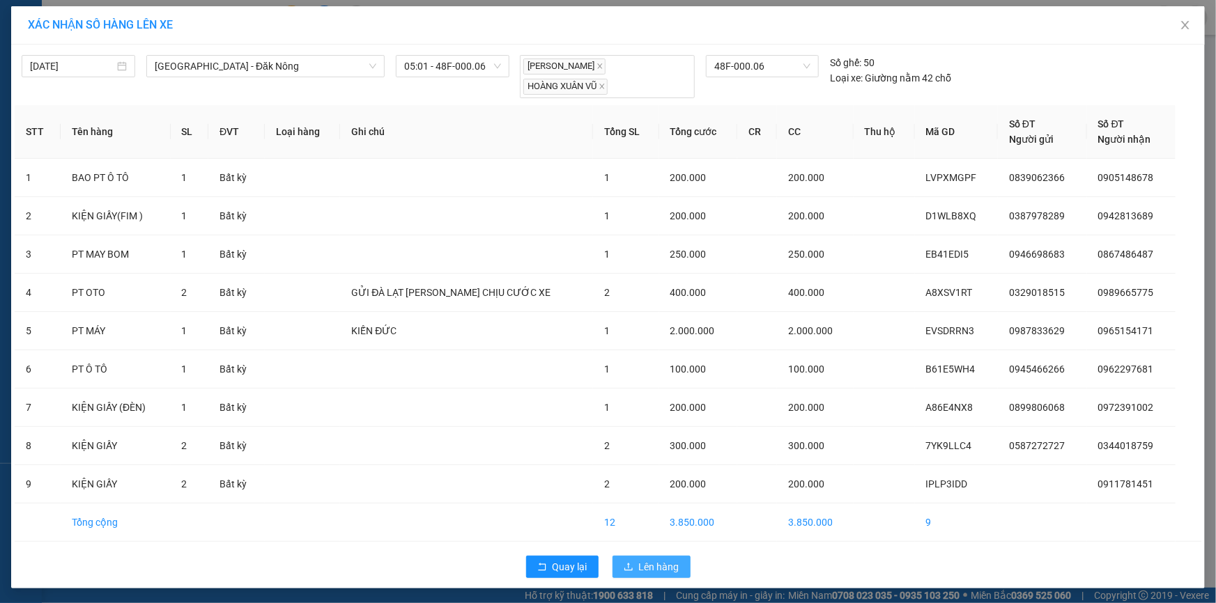
click at [641, 559] on span "Lên hàng" at bounding box center [659, 566] width 40 height 15
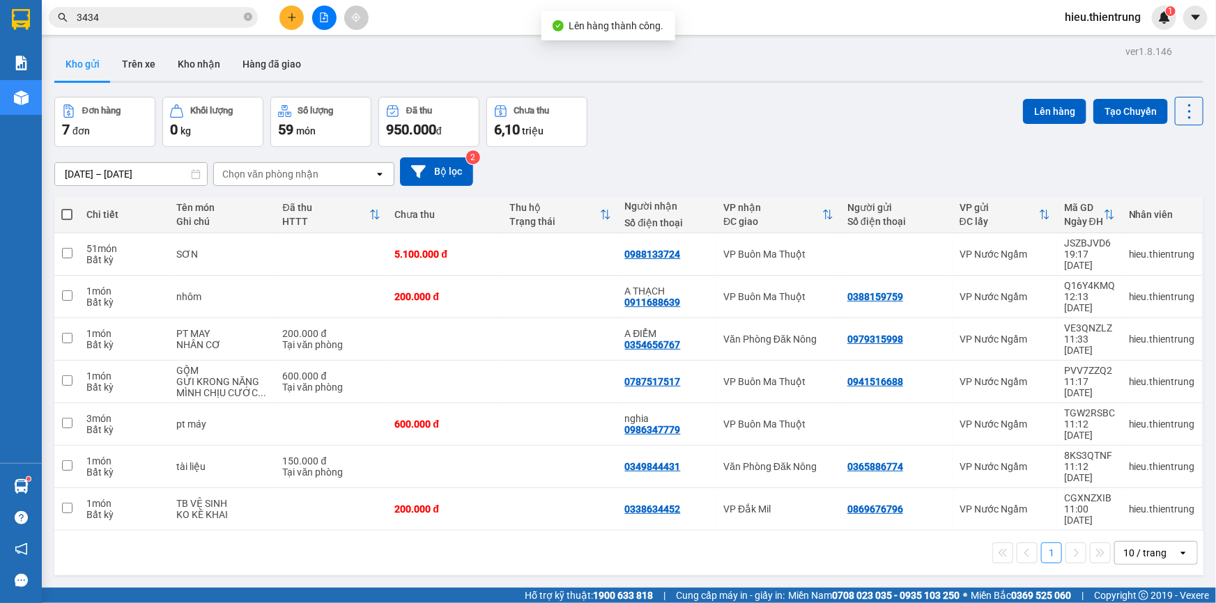
click at [77, 208] on th at bounding box center [66, 214] width 25 height 37
click at [75, 208] on th at bounding box center [66, 214] width 25 height 37
drag, startPoint x: 71, startPoint y: 213, endPoint x: 65, endPoint y: 247, distance: 33.9
click at [72, 219] on th at bounding box center [66, 214] width 25 height 37
drag, startPoint x: 63, startPoint y: 211, endPoint x: 80, endPoint y: 225, distance: 21.8
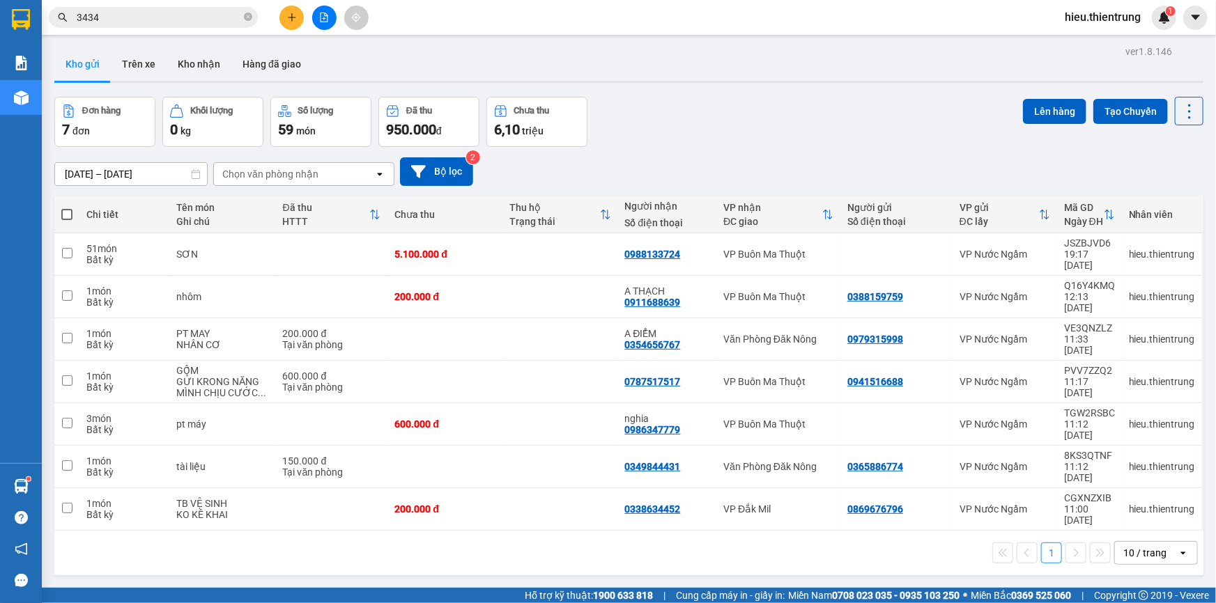
click at [74, 215] on th at bounding box center [66, 214] width 25 height 37
drag, startPoint x: 64, startPoint y: 214, endPoint x: 71, endPoint y: 222, distance: 10.4
click at [65, 215] on span at bounding box center [66, 214] width 11 height 11
click at [67, 208] on input "checkbox" at bounding box center [67, 208] width 0 height 0
checkbox input "true"
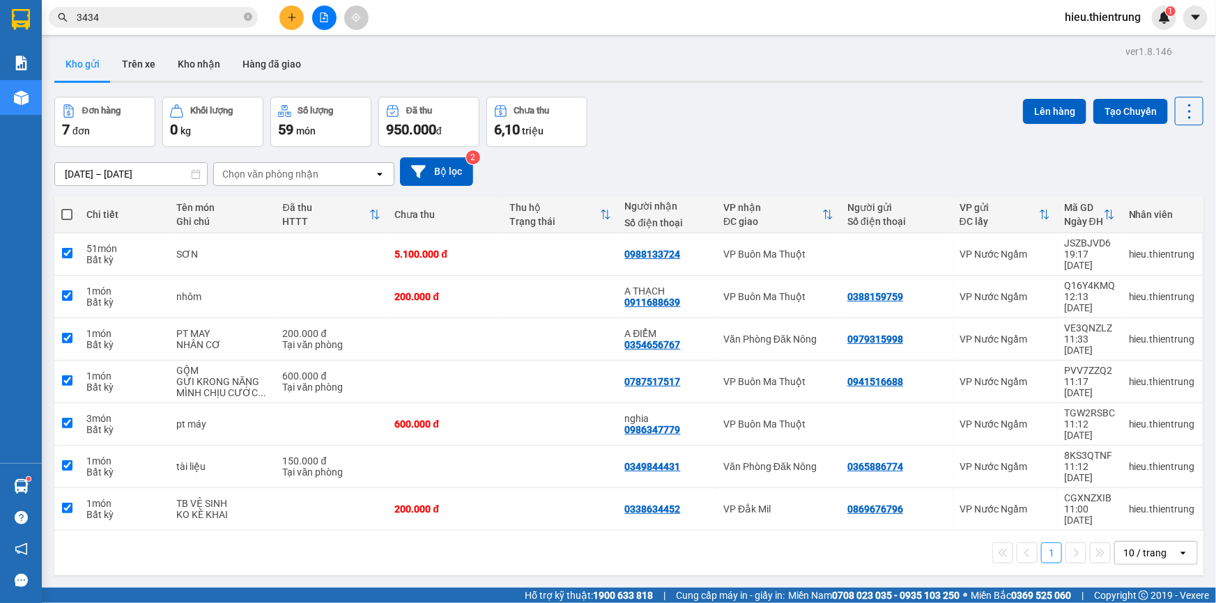
checkbox input "true"
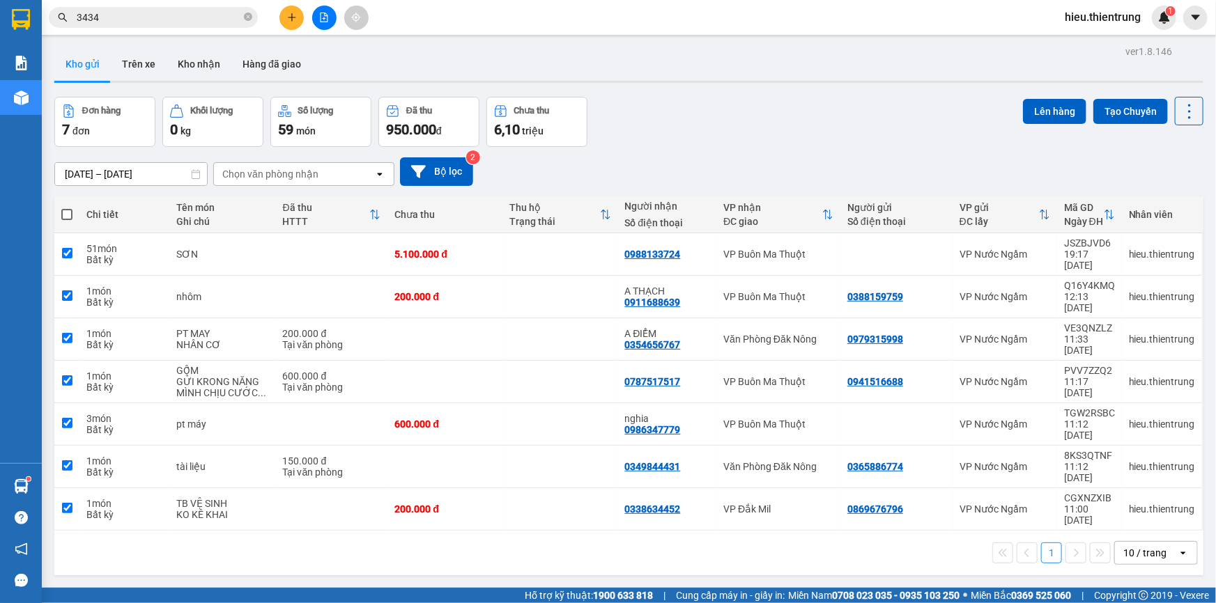
checkbox input "true"
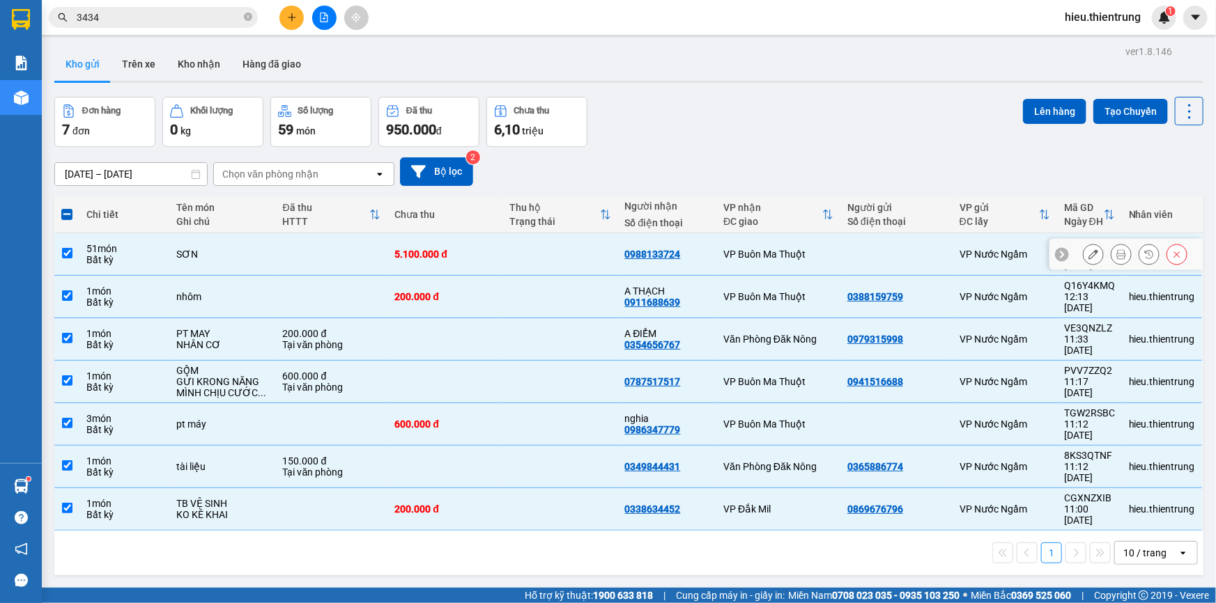
click at [71, 249] on input "checkbox" at bounding box center [67, 253] width 10 height 10
checkbox input "false"
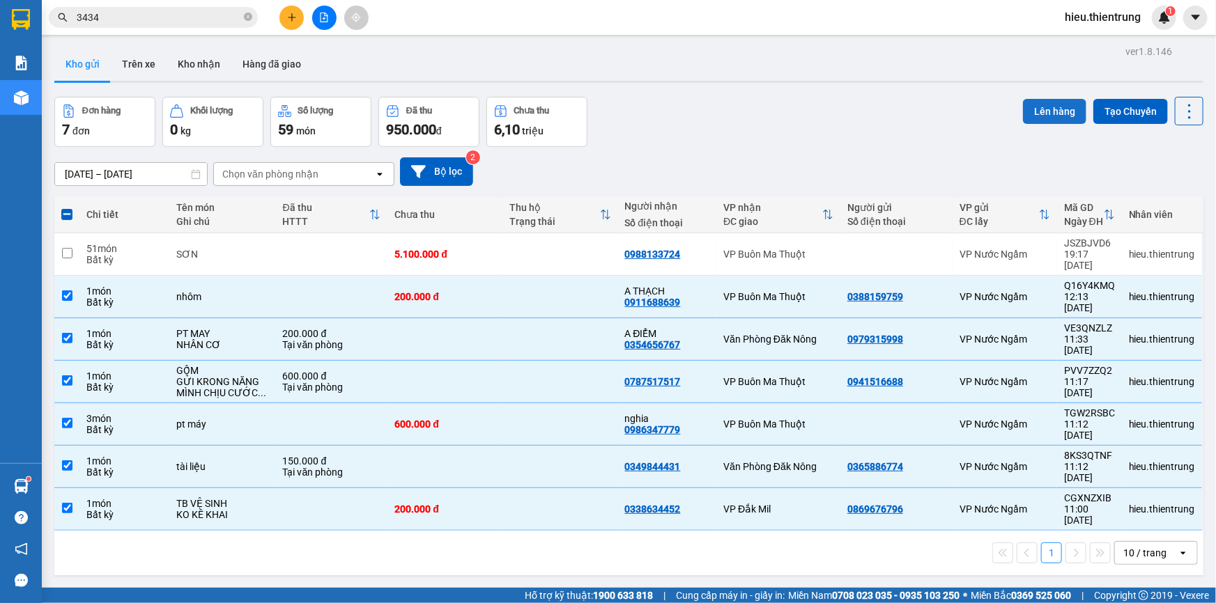
click at [1042, 112] on button "Lên hàng" at bounding box center [1054, 111] width 63 height 25
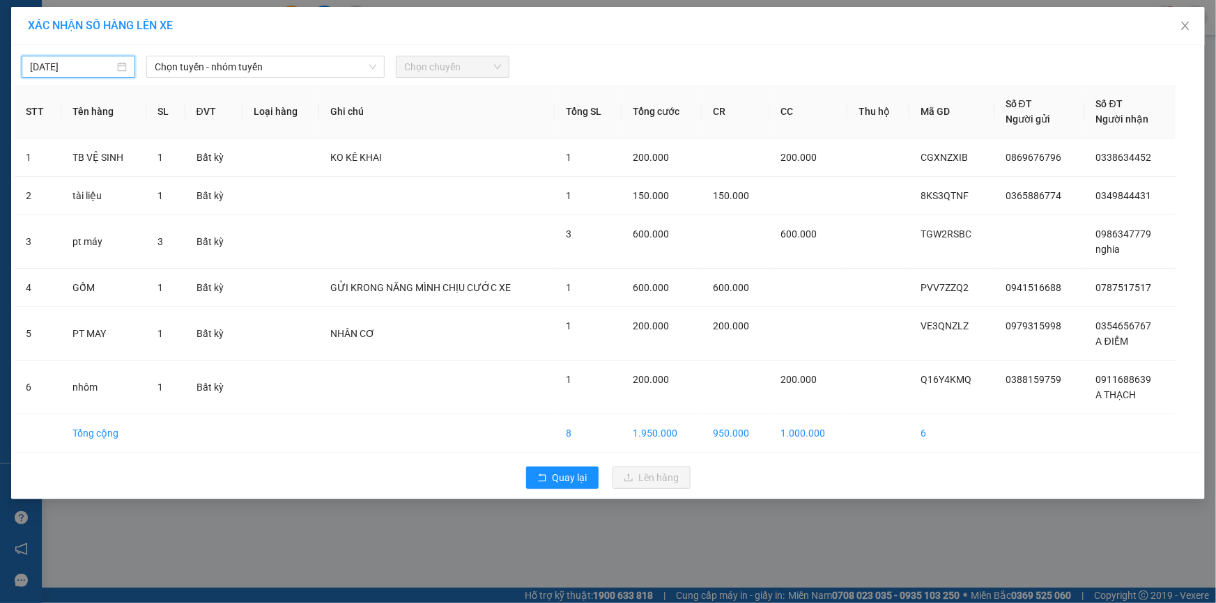
click at [96, 67] on input "[DATE]" at bounding box center [72, 66] width 84 height 15
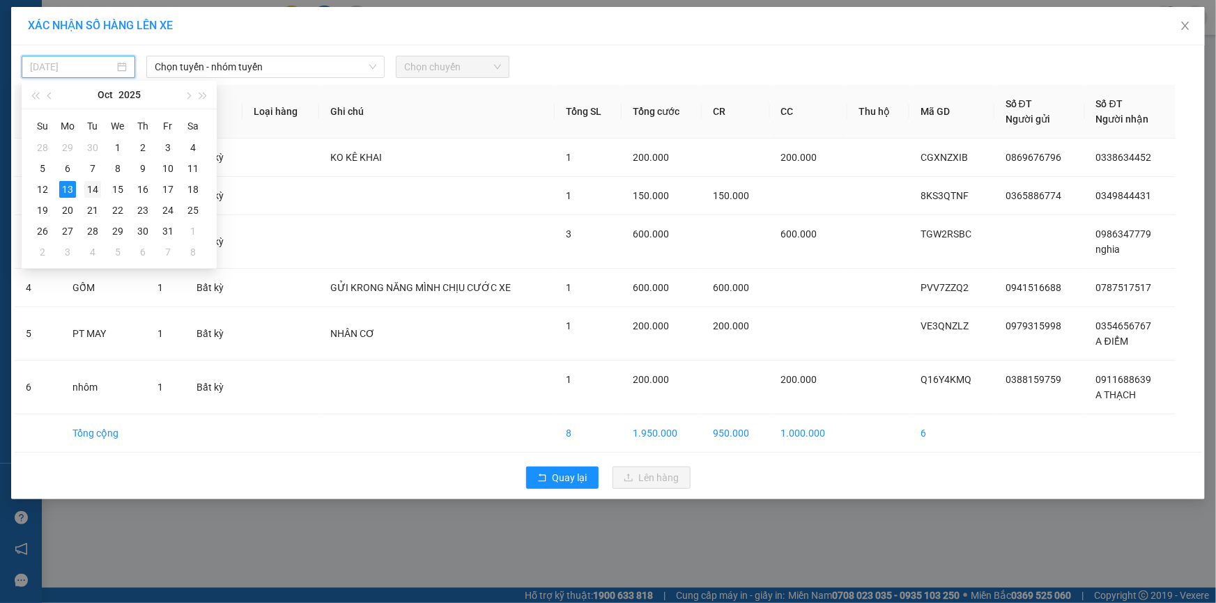
click at [95, 187] on div "14" at bounding box center [92, 189] width 17 height 17
type input "[DATE]"
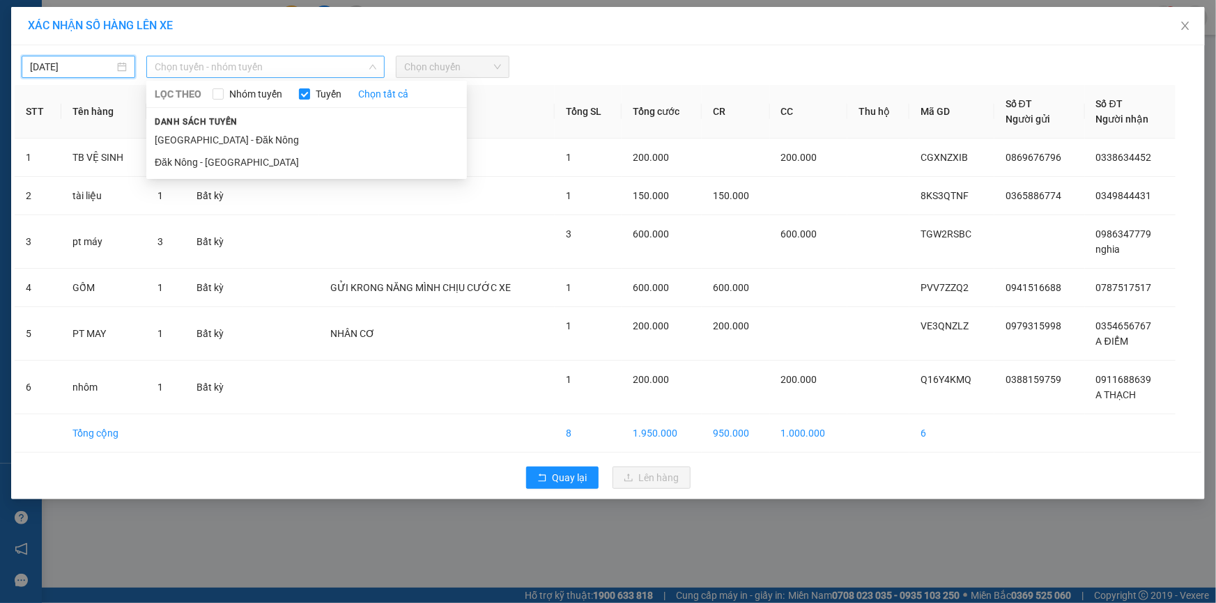
click at [250, 69] on span "Chọn tuyến - nhóm tuyến" at bounding box center [266, 66] width 222 height 21
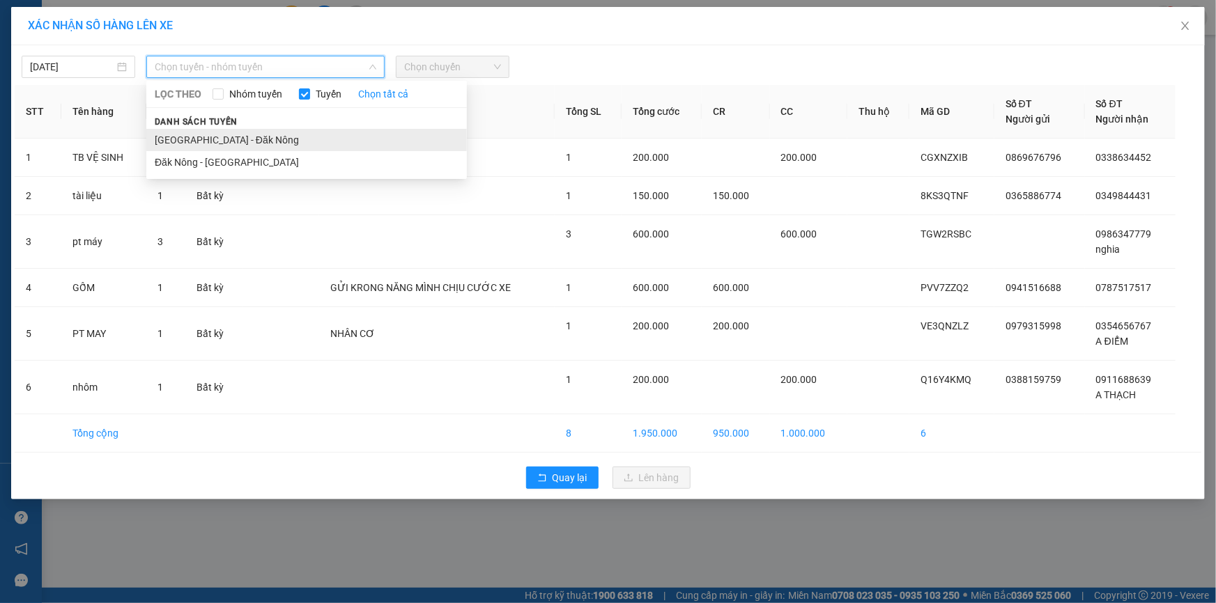
click at [227, 141] on li "[GEOGRAPHIC_DATA] - Đăk Nông" at bounding box center [306, 140] width 320 height 22
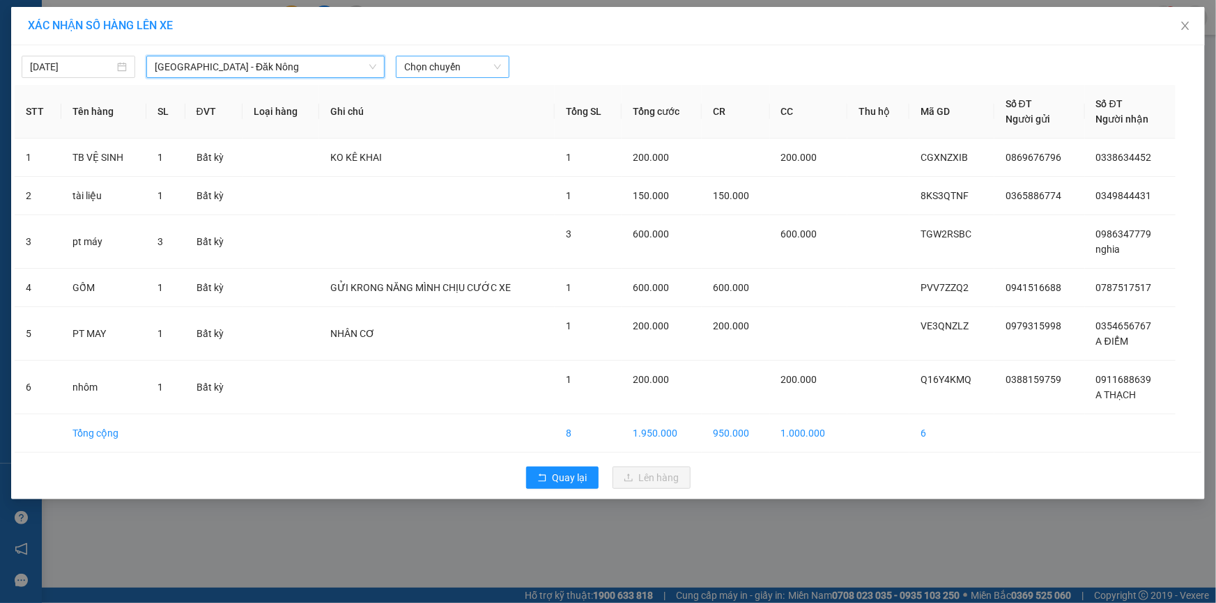
click at [438, 66] on span "Chọn chuyến" at bounding box center [452, 66] width 97 height 21
click at [460, 150] on body "Kết quả tìm kiếm ( 204 ) Bộ lọc Ngày tạo đơn gần nhất Mã ĐH Trạng thái Món hàng…" at bounding box center [608, 301] width 1216 height 603
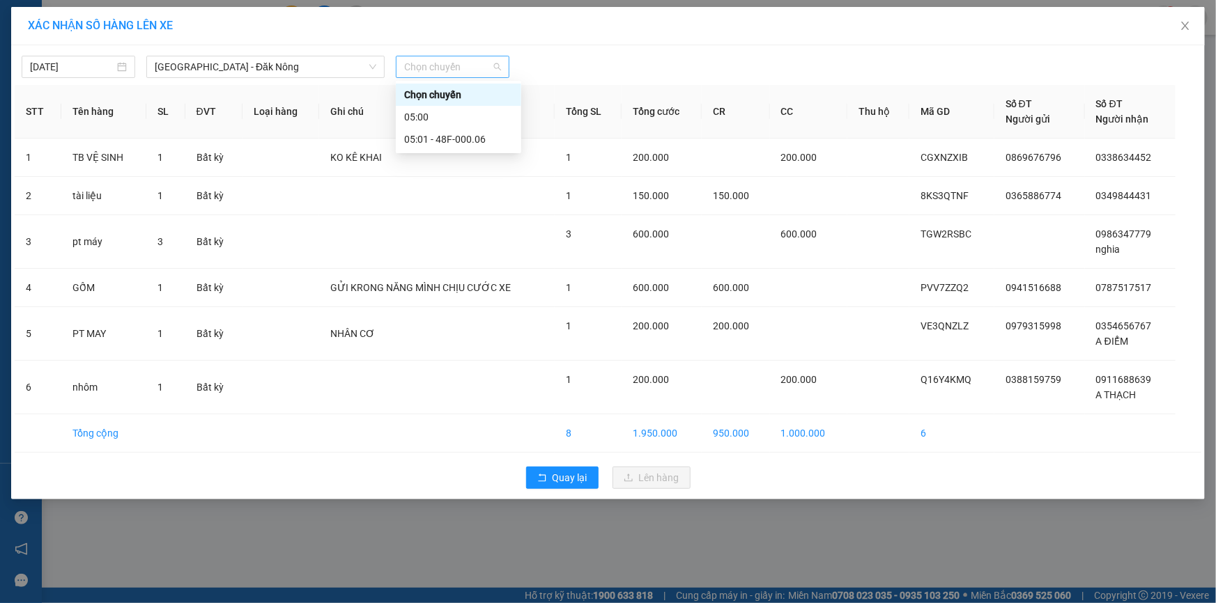
click at [476, 64] on span "Chọn chuyến" at bounding box center [452, 66] width 97 height 21
click at [474, 136] on div "05:01 - 48F-000.06" at bounding box center [458, 139] width 109 height 15
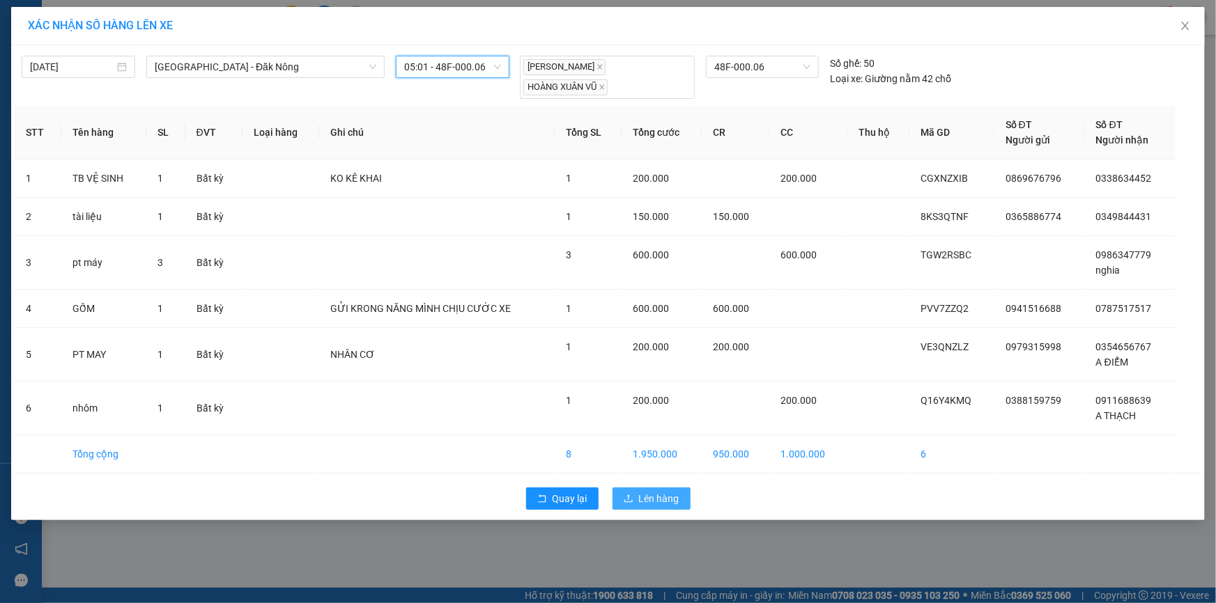
click at [647, 498] on span "Lên hàng" at bounding box center [659, 498] width 40 height 15
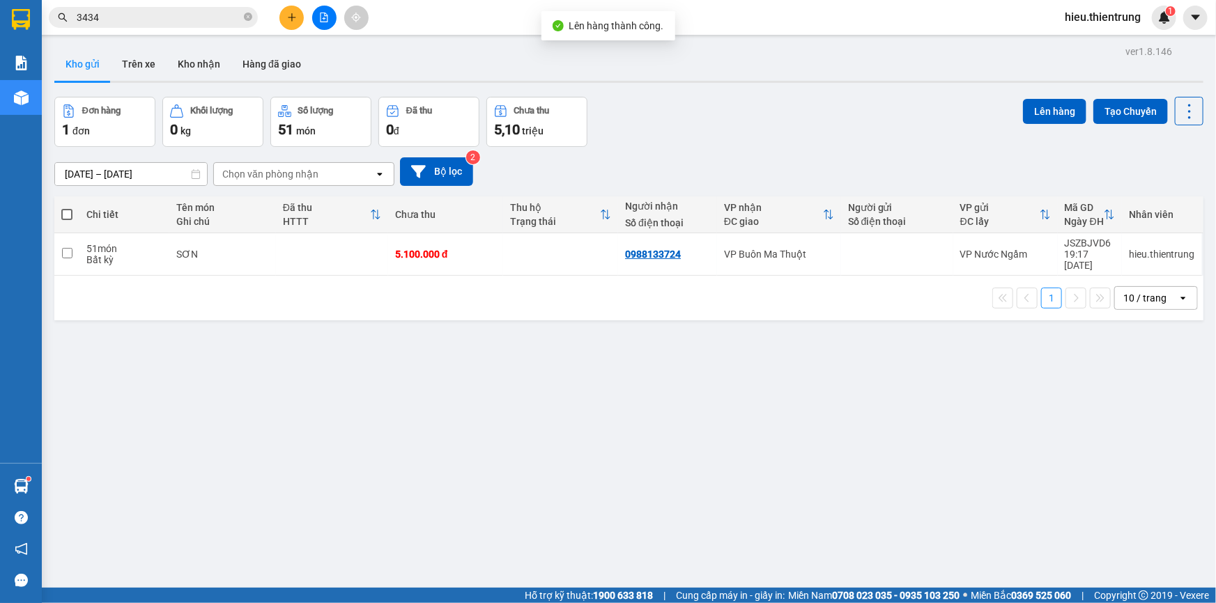
click at [325, 19] on icon "file-add" at bounding box center [324, 18] width 10 height 10
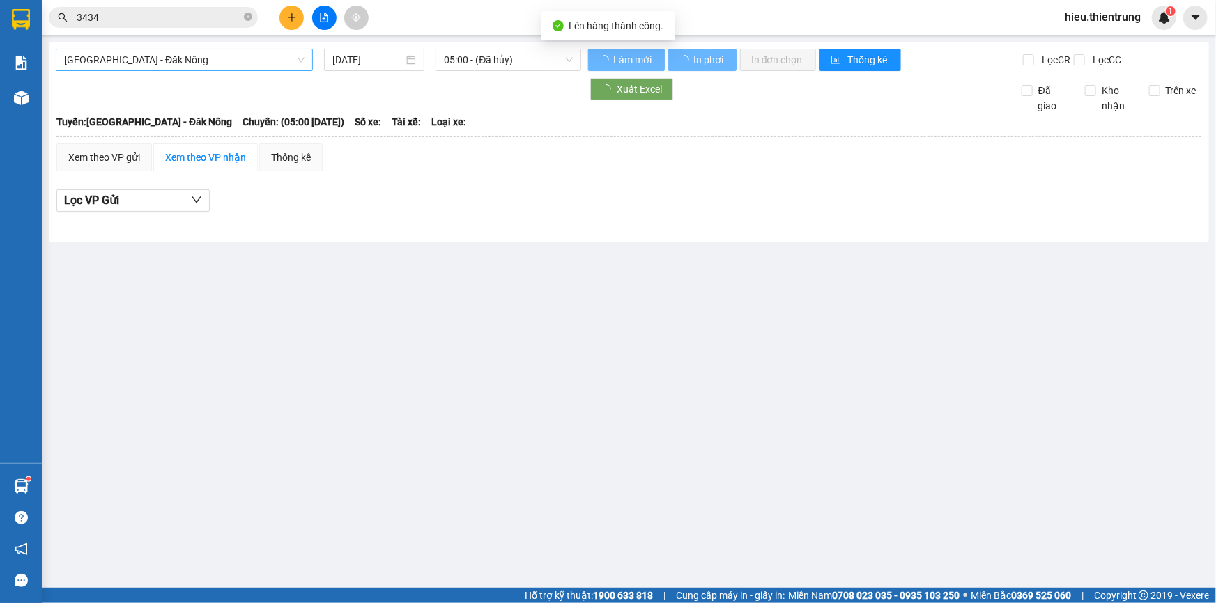
click at [154, 67] on span "[GEOGRAPHIC_DATA] - Đăk Nông" at bounding box center [184, 59] width 240 height 21
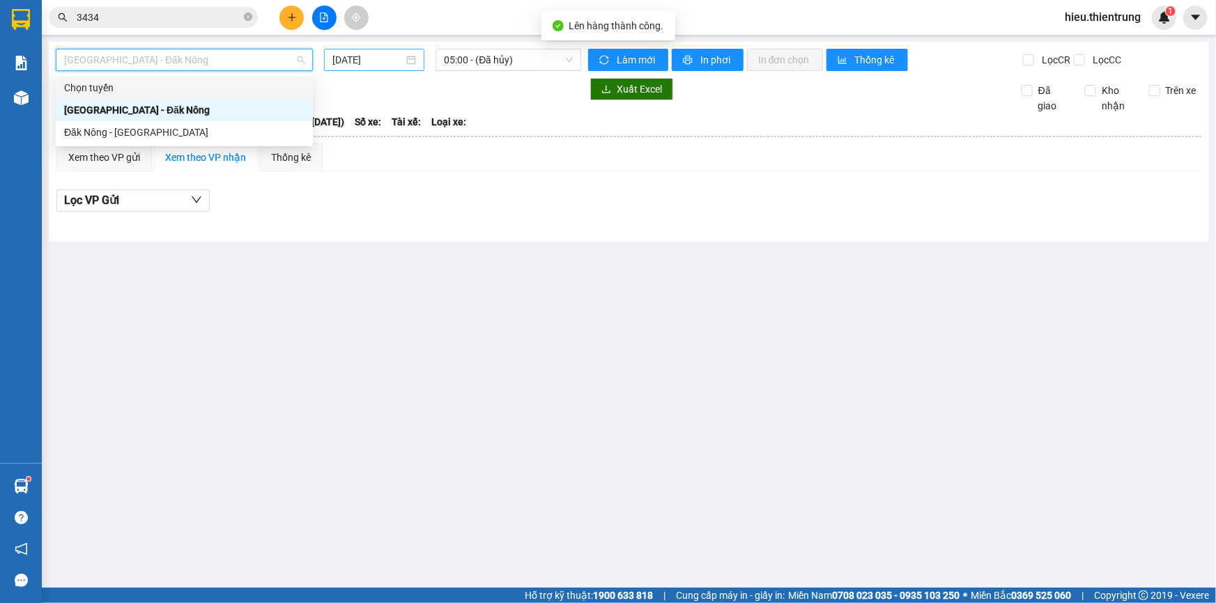
click at [369, 51] on div "[DATE]" at bounding box center [374, 60] width 100 height 22
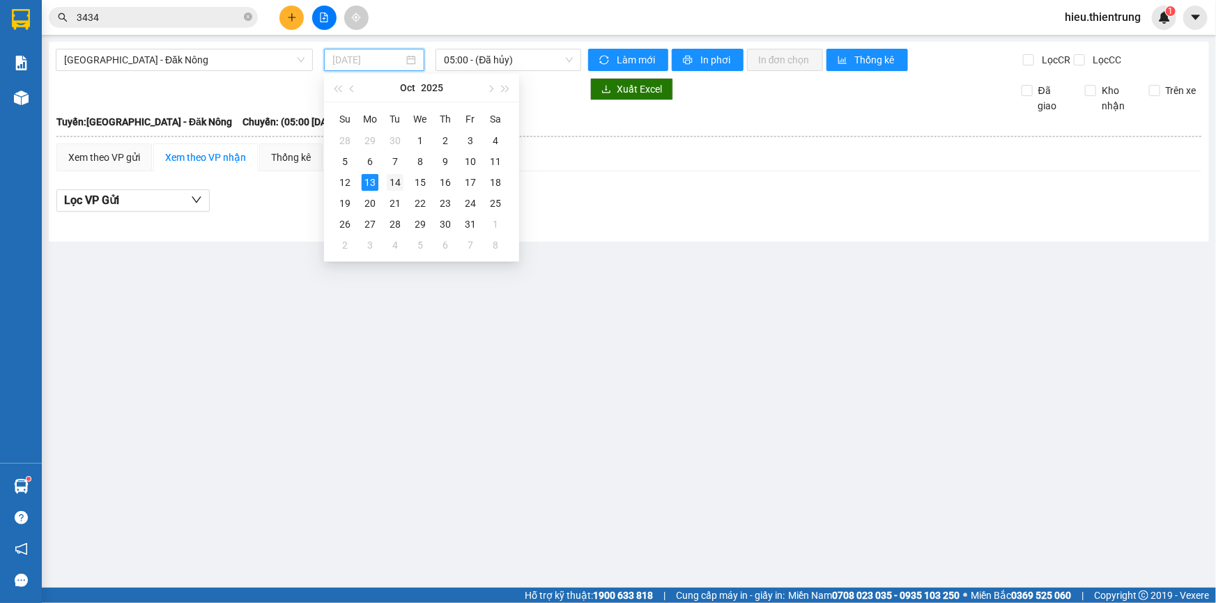
click at [397, 186] on div "14" at bounding box center [395, 182] width 17 height 17
type input "[DATE]"
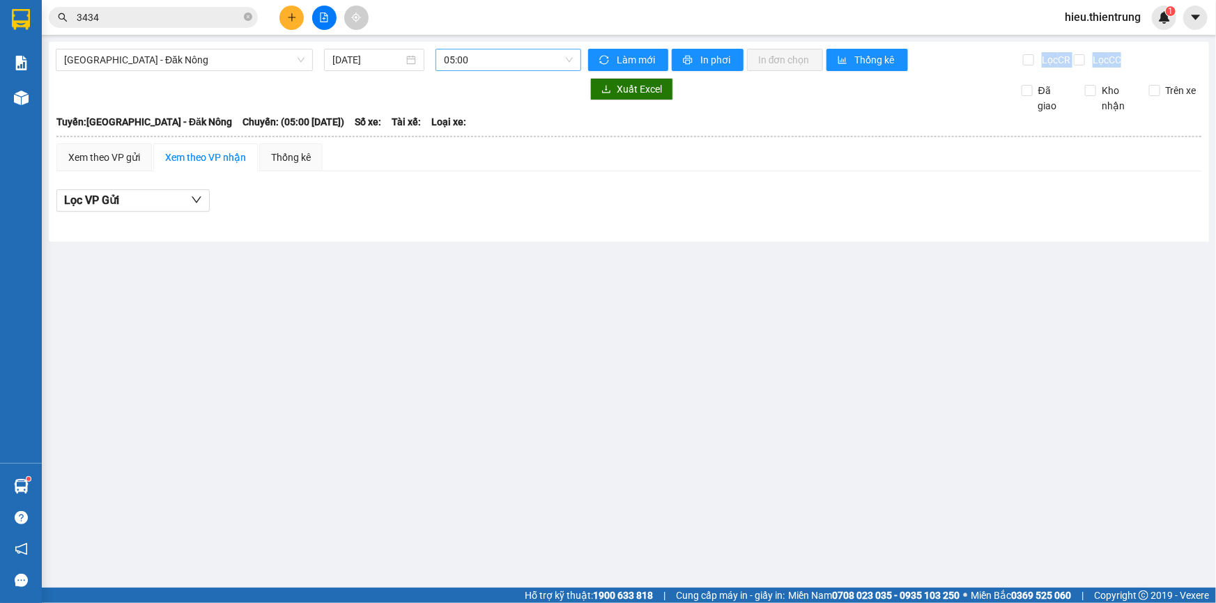
drag, startPoint x: 485, startPoint y: 71, endPoint x: 492, endPoint y: 56, distance: 16.2
click at [486, 70] on div "[GEOGRAPHIC_DATA] - Đăk Nông [DATE] 05:00 Làm mới In phơi In đơn chọn Thống kê …" at bounding box center [629, 142] width 1160 height 200
click at [492, 56] on span "05:00" at bounding box center [508, 59] width 129 height 21
click at [488, 132] on div "05:01 - 48F-000.06" at bounding box center [498, 132] width 109 height 15
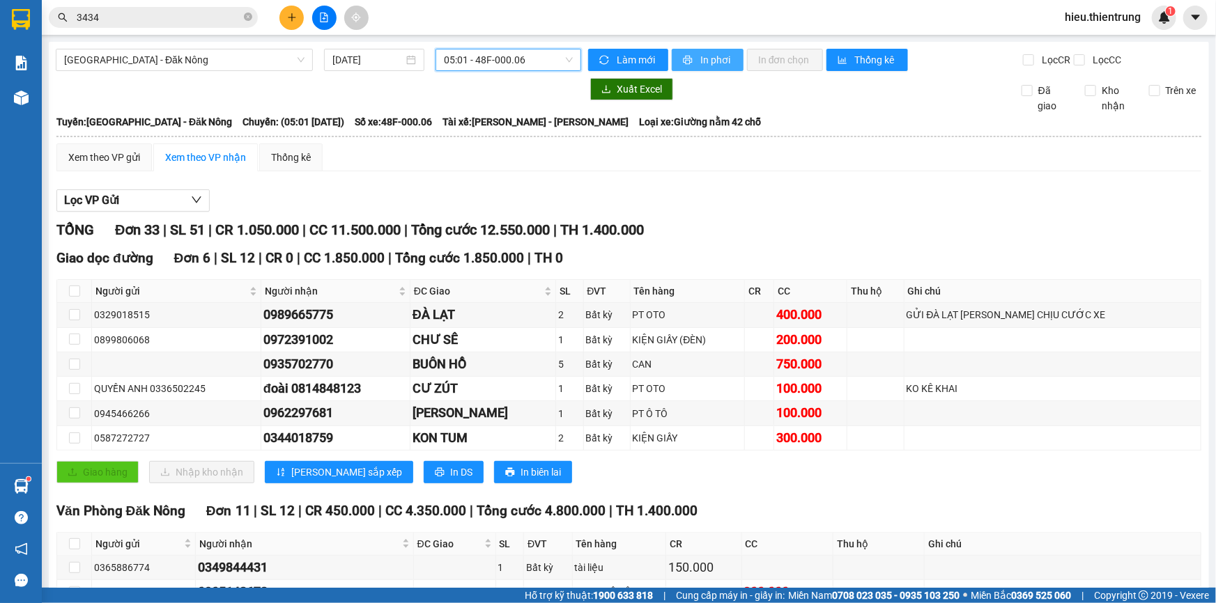
click at [705, 50] on button "In phơi" at bounding box center [708, 60] width 72 height 22
click at [687, 55] on span "printer" at bounding box center [689, 60] width 12 height 11
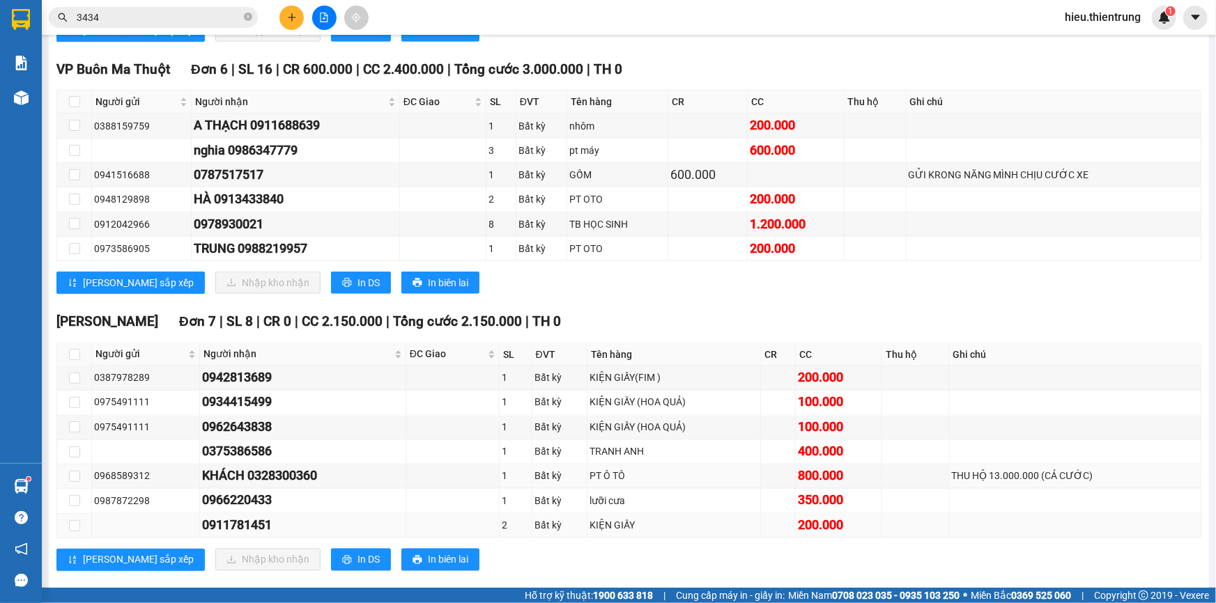
scroll to position [1015, 0]
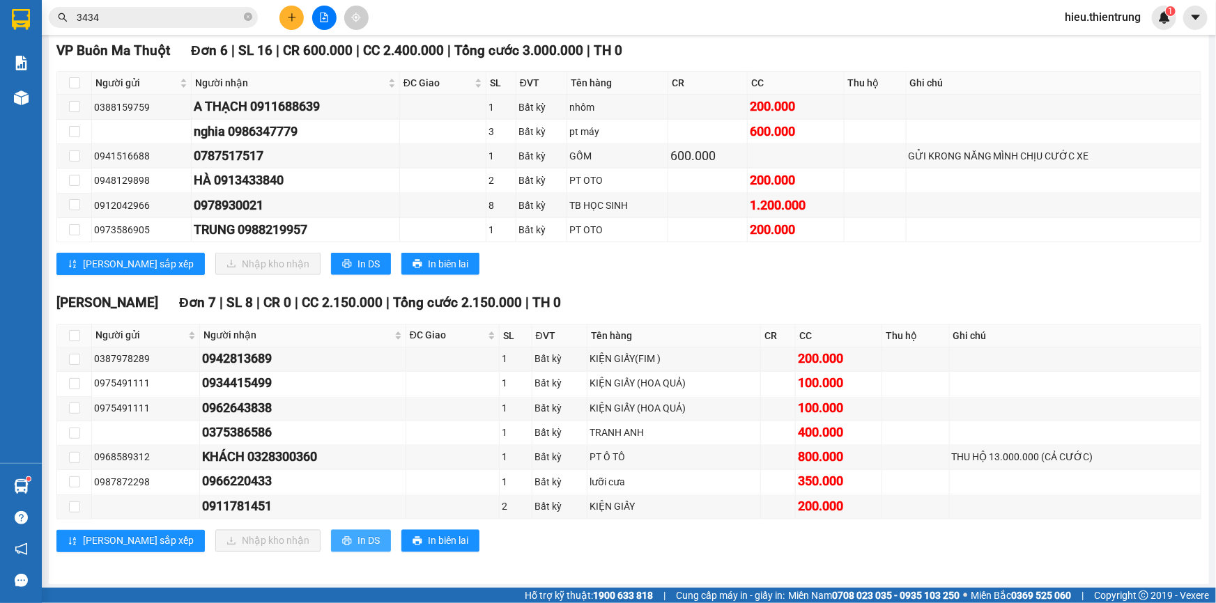
click at [357, 534] on span "In DS" at bounding box center [368, 541] width 22 height 15
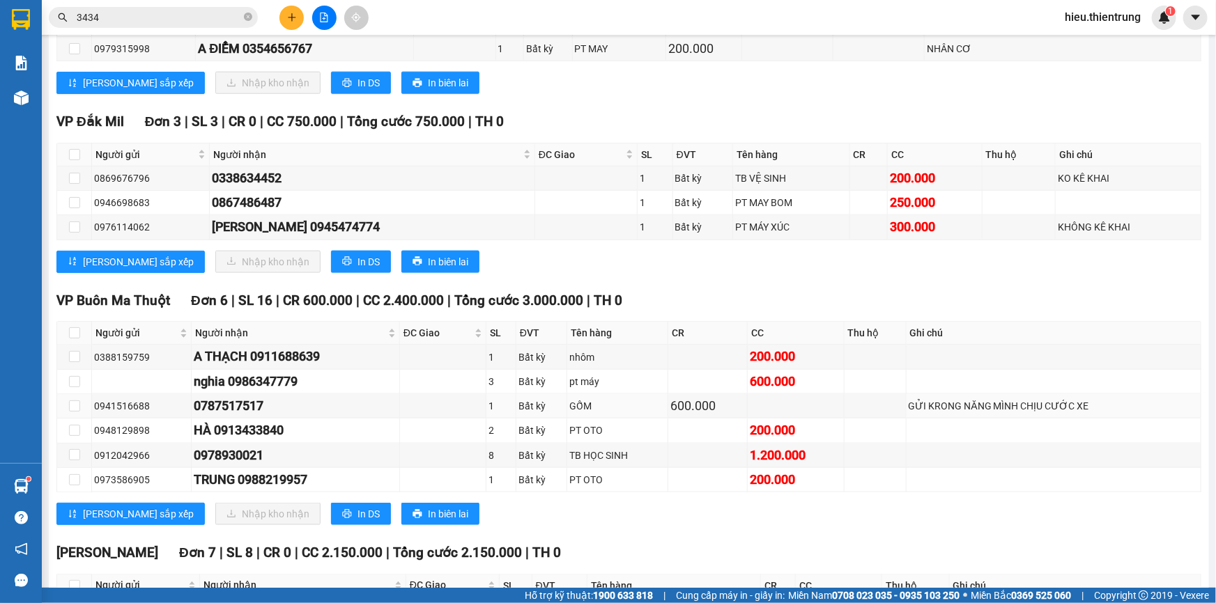
scroll to position [761, 0]
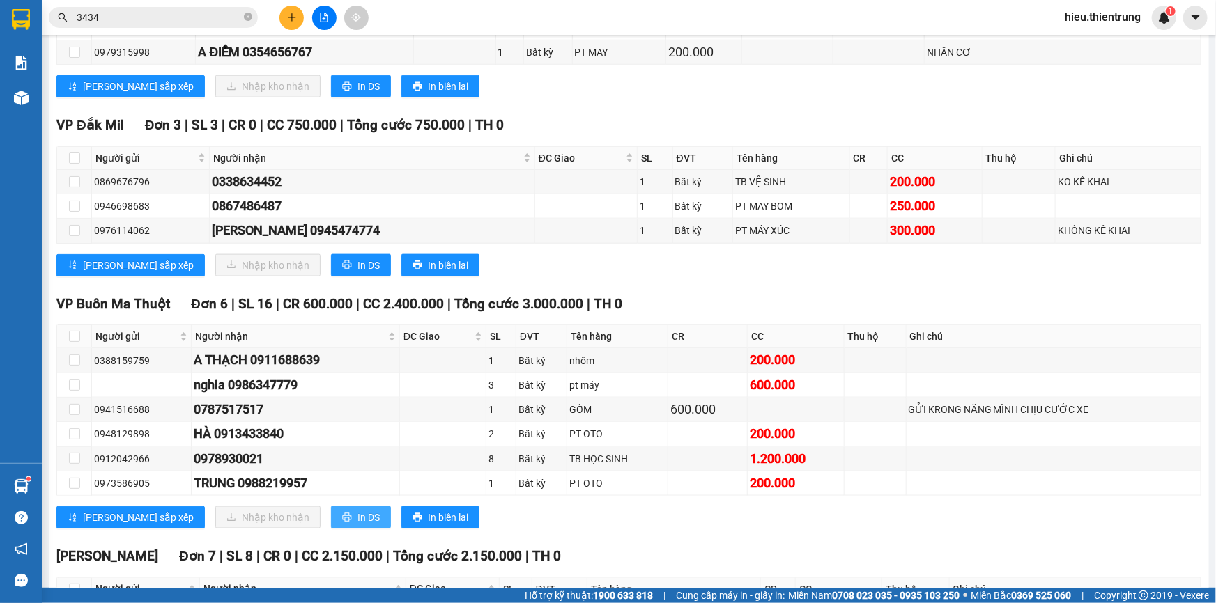
click at [342, 516] on icon "printer" at bounding box center [346, 517] width 9 height 9
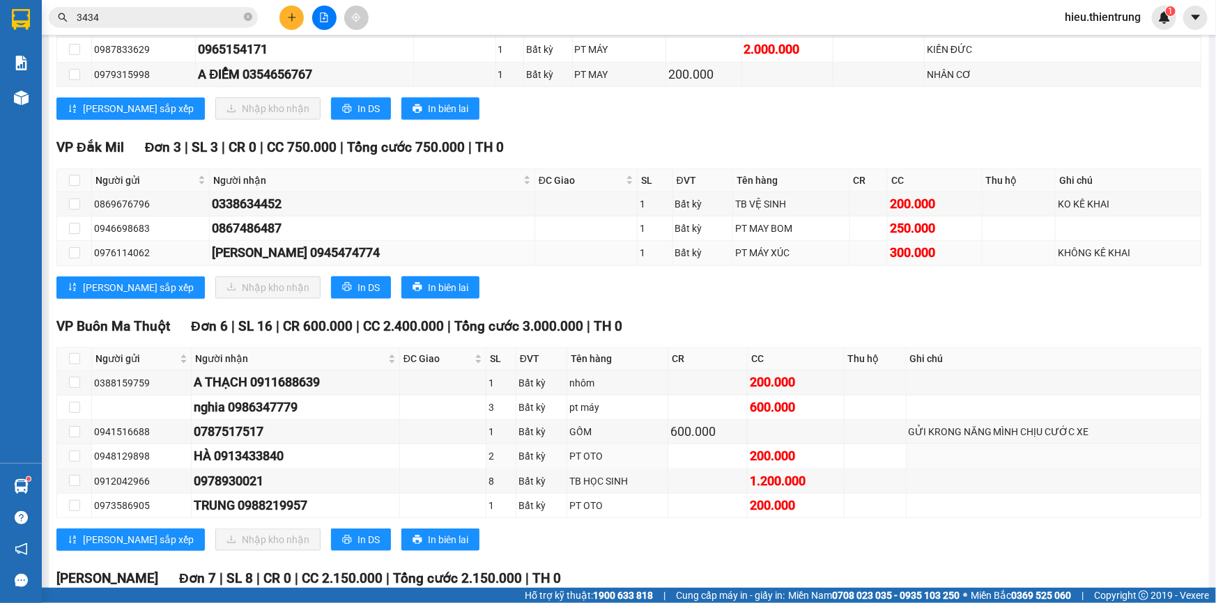
scroll to position [571, 0]
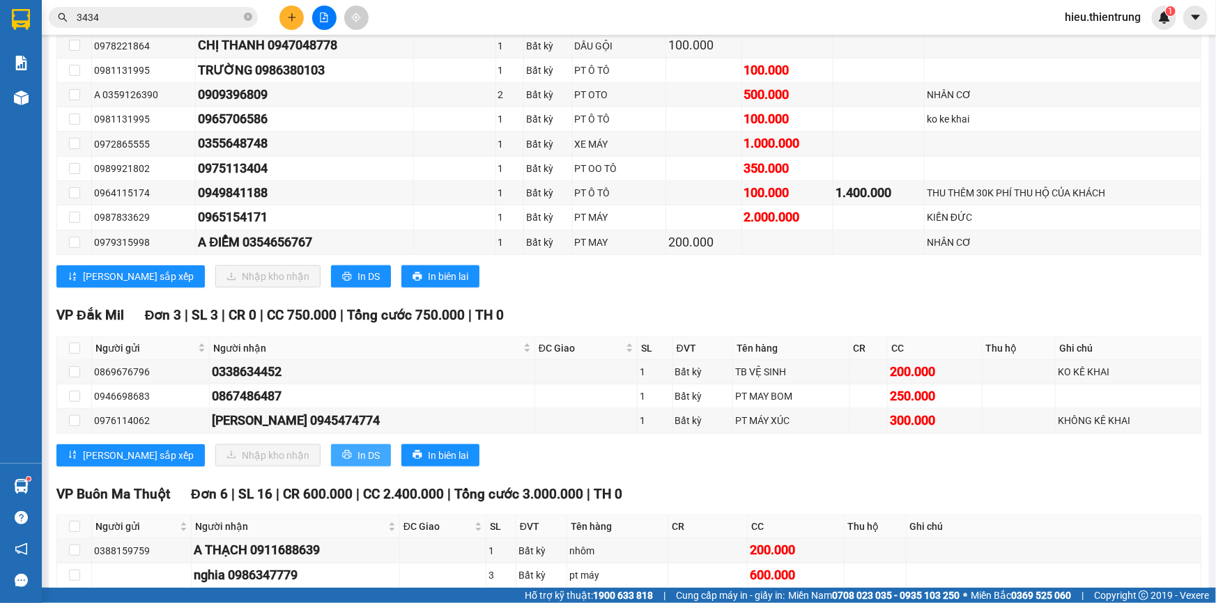
click at [357, 451] on span "In DS" at bounding box center [368, 455] width 22 height 15
